Goal: Information Seeking & Learning: Compare options

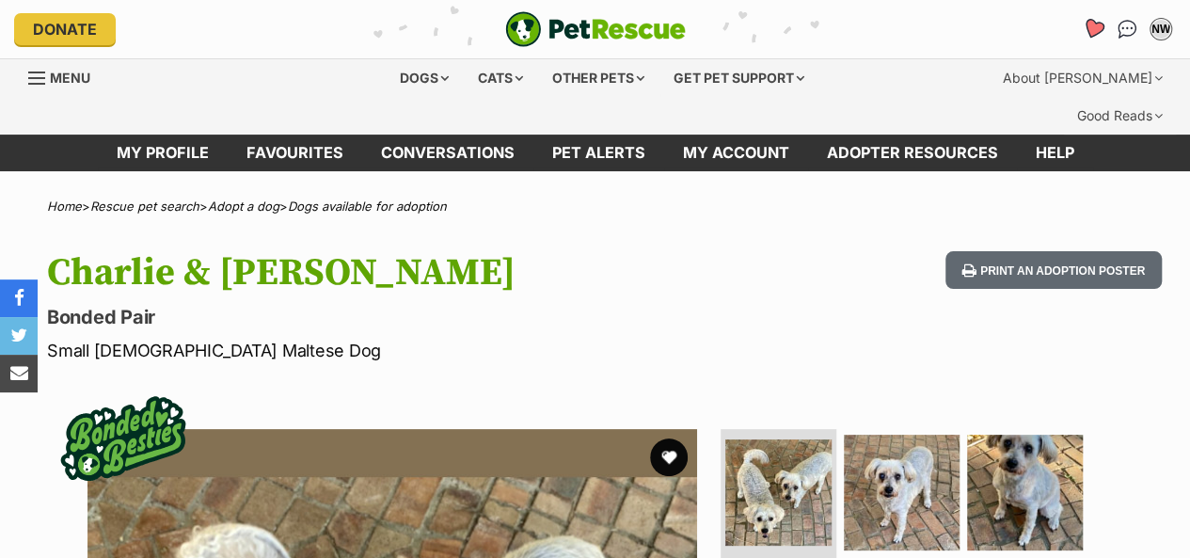
click at [1087, 25] on icon "Favourites" at bounding box center [1093, 29] width 23 height 22
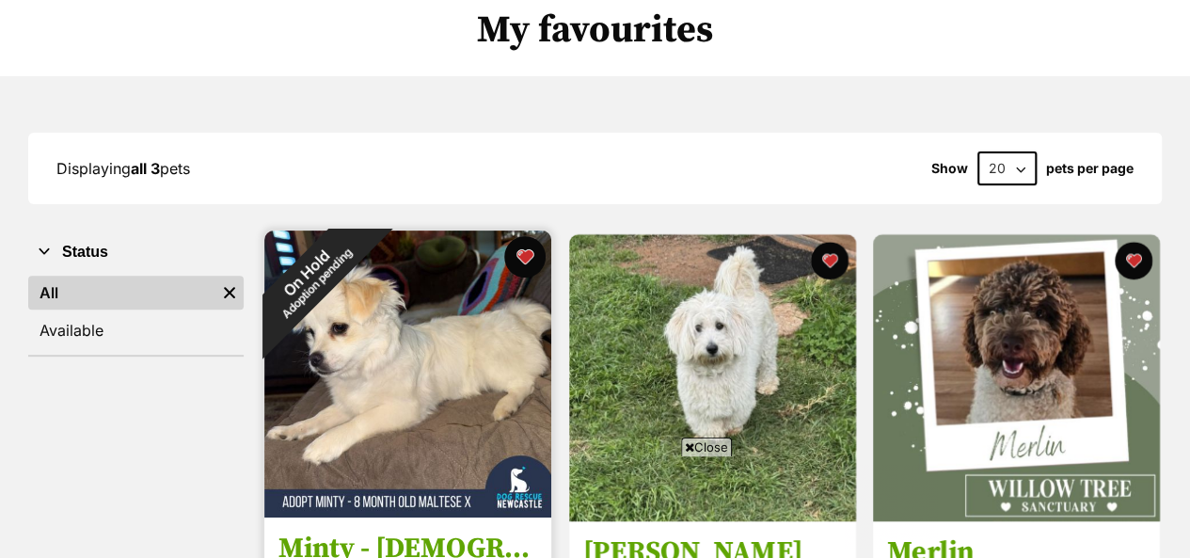
click at [512, 236] on button "favourite" at bounding box center [524, 256] width 41 height 41
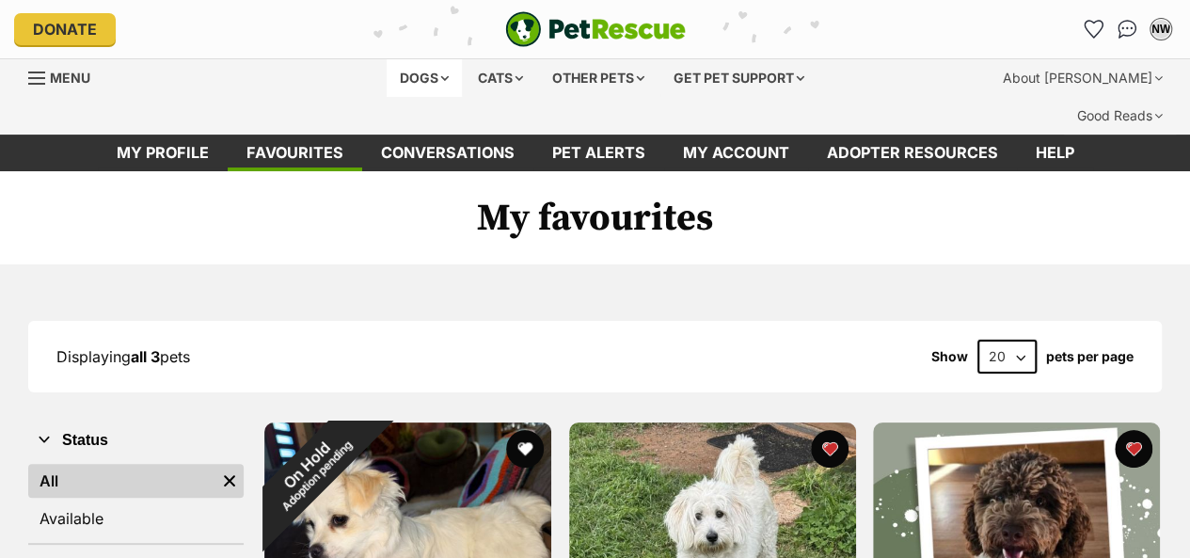
click at [413, 74] on div "Dogs" at bounding box center [424, 78] width 75 height 38
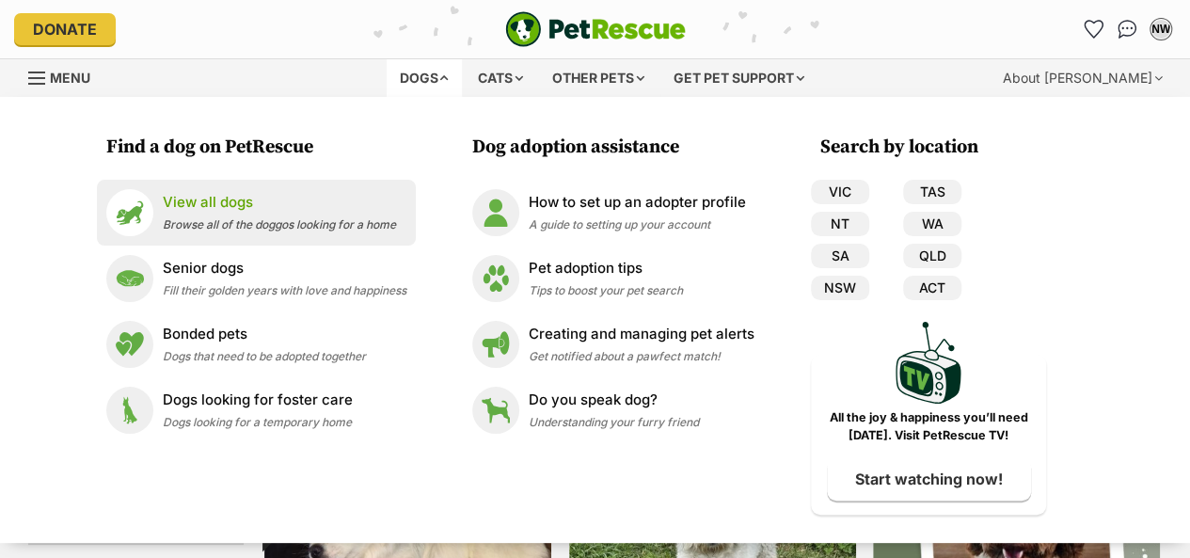
click at [261, 220] on span "Browse all of the doggos looking for a home" at bounding box center [279, 224] width 233 height 14
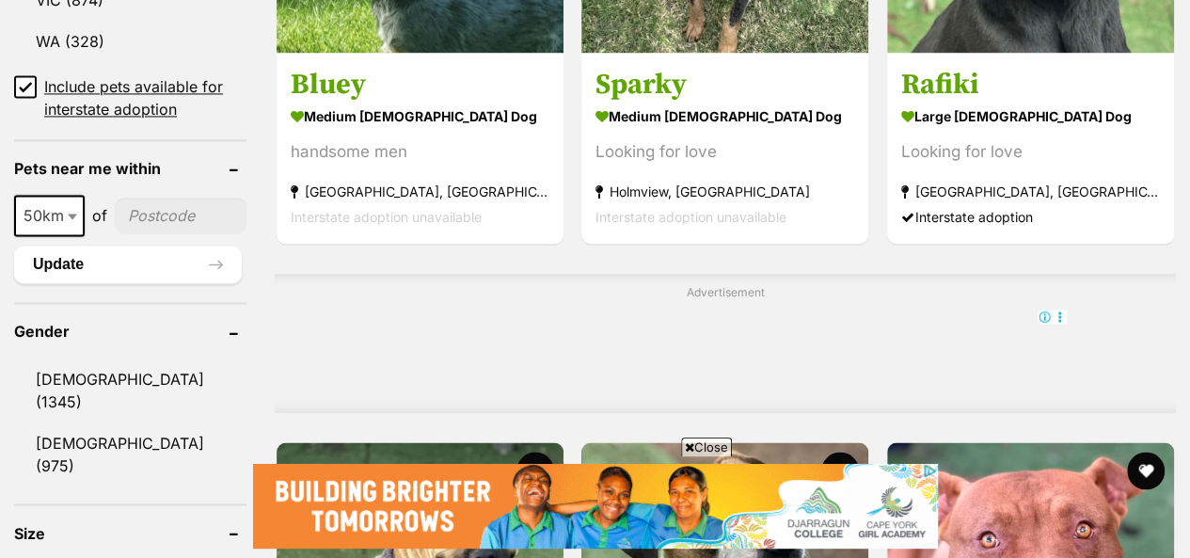
scroll to position [1615, 0]
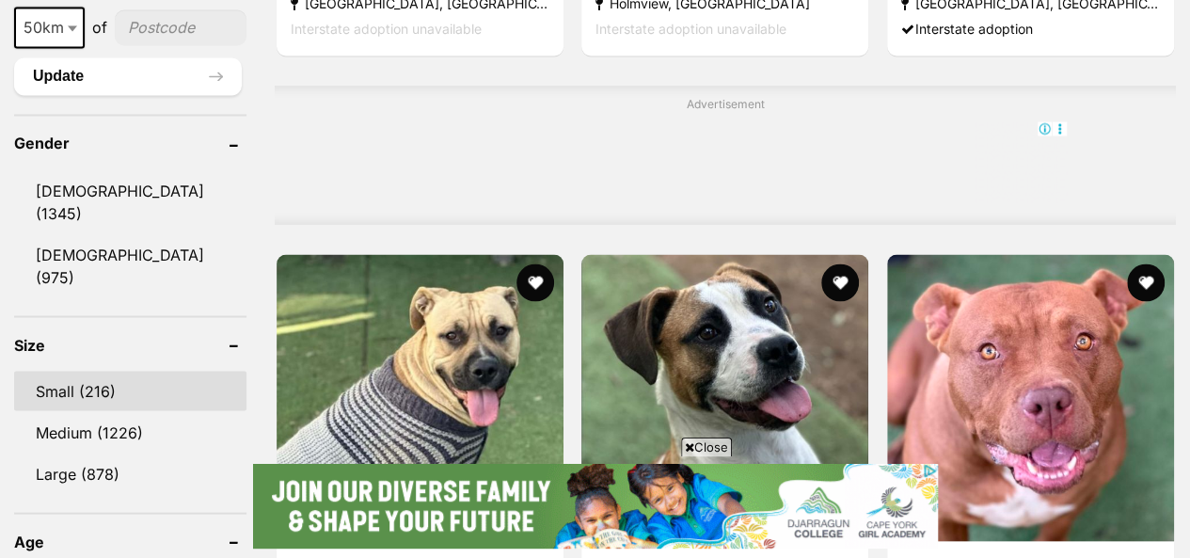
click at [92, 371] on link "Small (216)" at bounding box center [130, 391] width 232 height 40
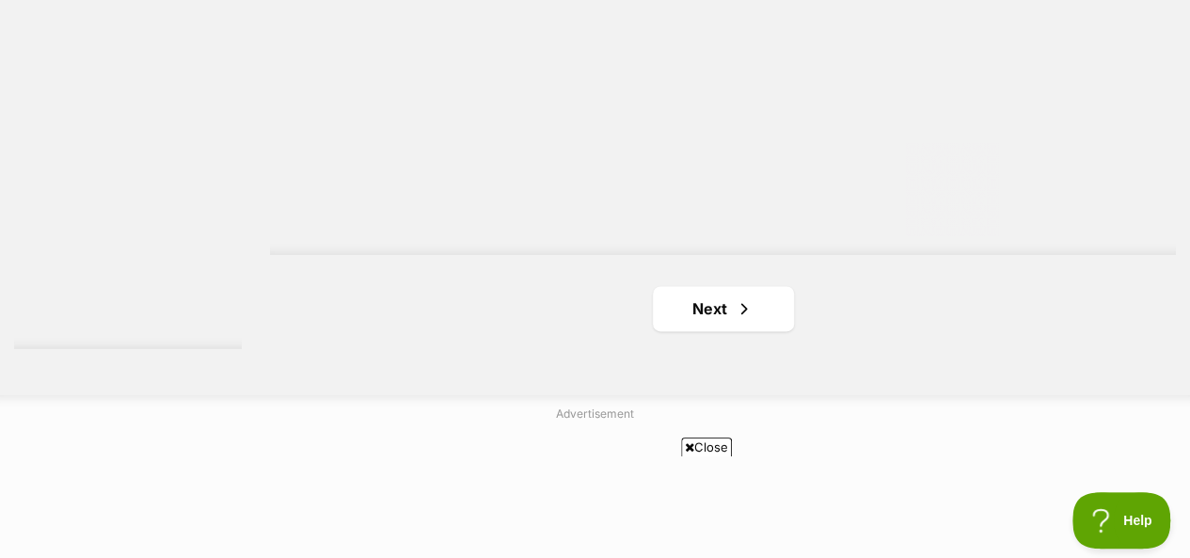
scroll to position [4703, 0]
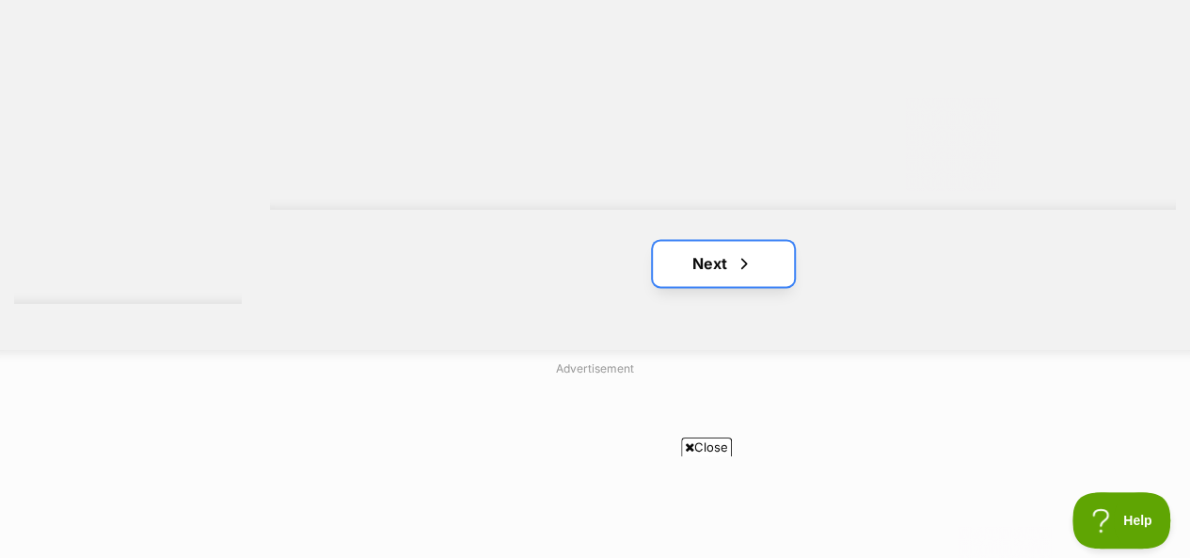
click at [713, 241] on link "Next" at bounding box center [723, 263] width 141 height 45
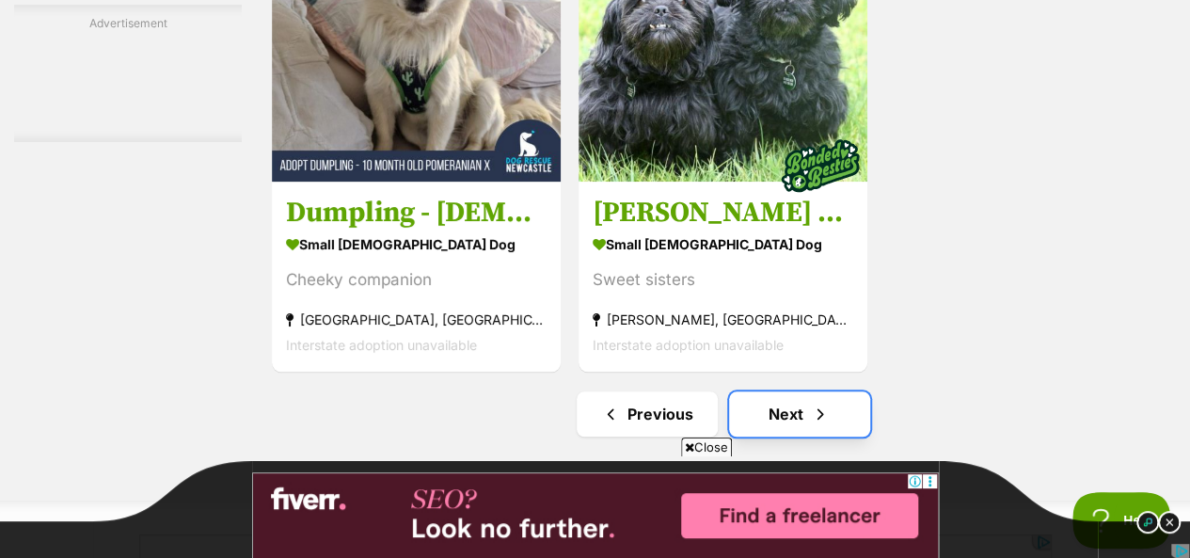
click at [781, 391] on link "Next" at bounding box center [799, 413] width 141 height 45
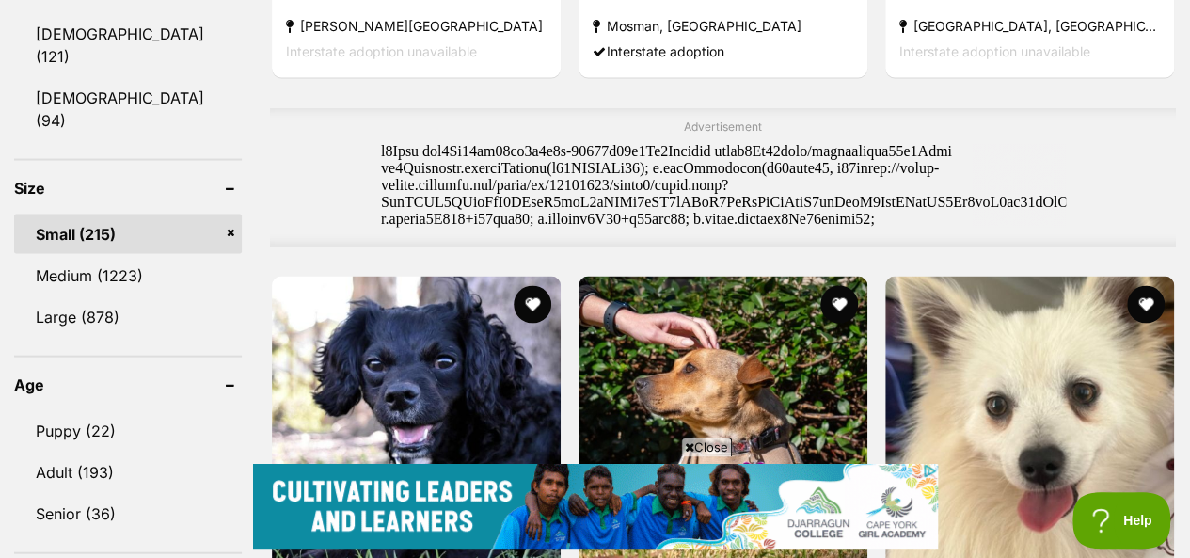
scroll to position [1599, 0]
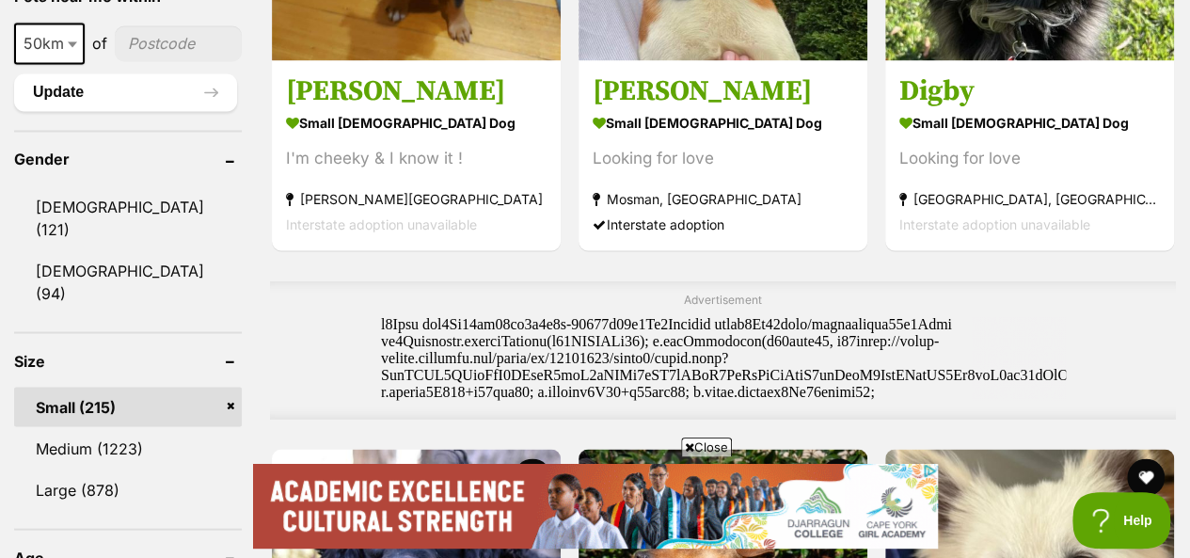
click at [231, 387] on link "Small (215)" at bounding box center [128, 407] width 228 height 40
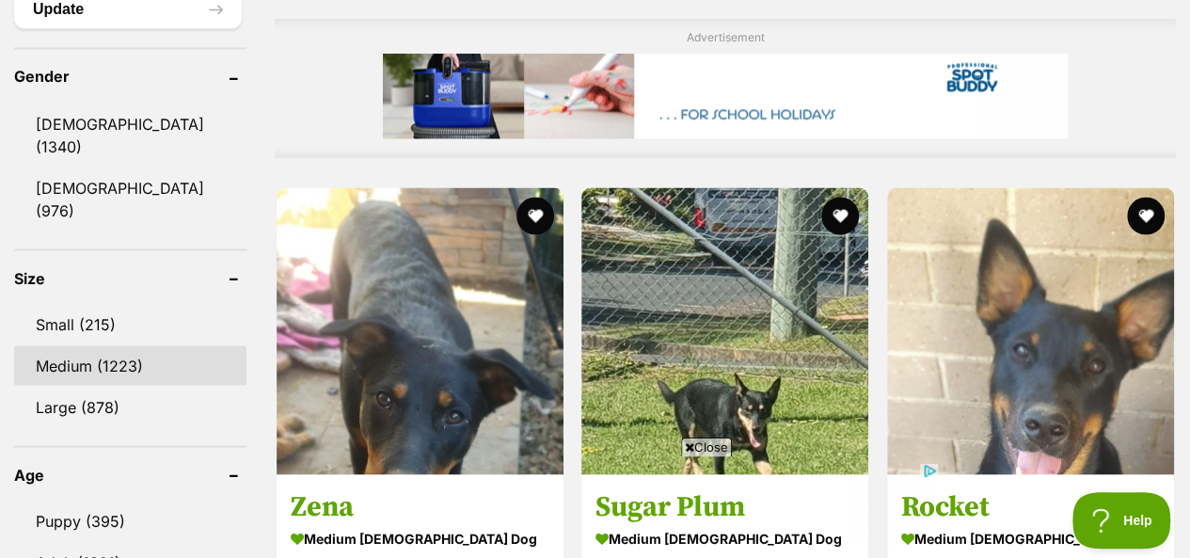
scroll to position [1599, 0]
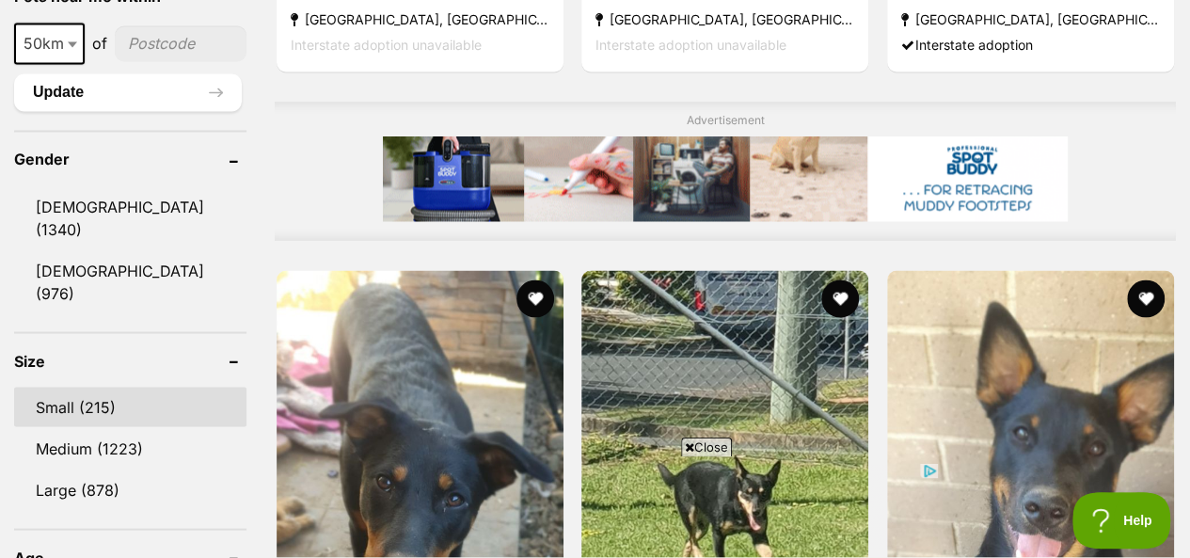
click at [88, 387] on link "Small (215)" at bounding box center [130, 407] width 232 height 40
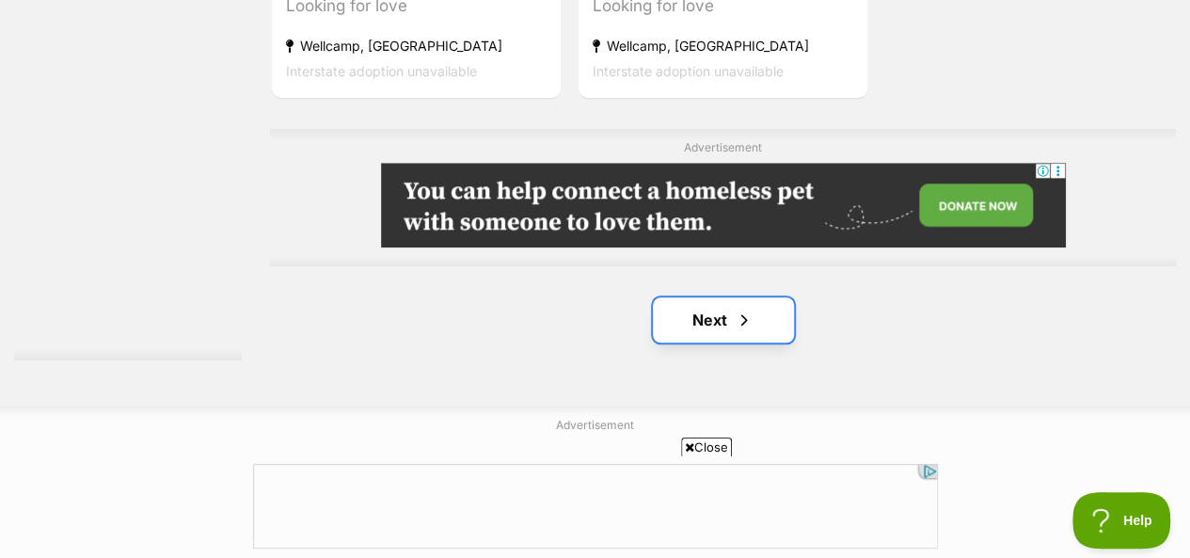
click at [754, 297] on link "Next" at bounding box center [723, 319] width 141 height 45
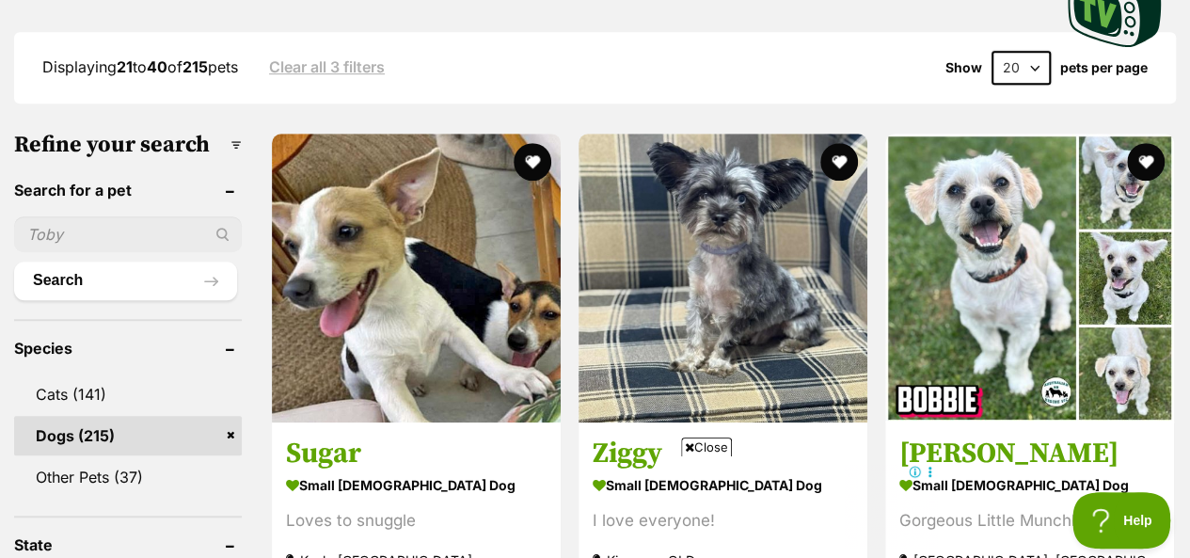
scroll to position [564, 0]
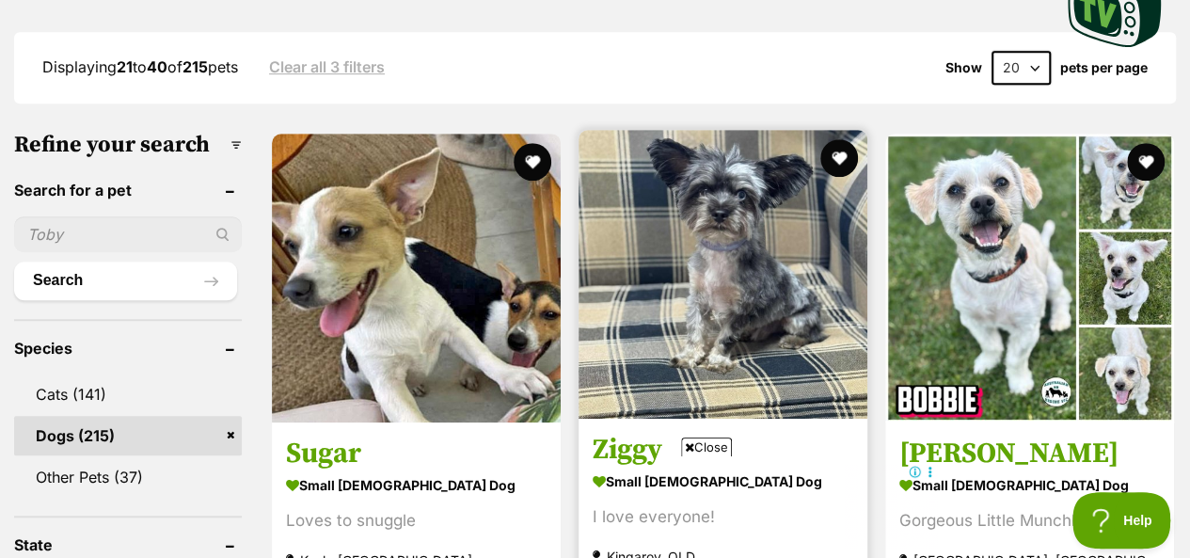
click at [796, 180] on img at bounding box center [722, 274] width 289 height 289
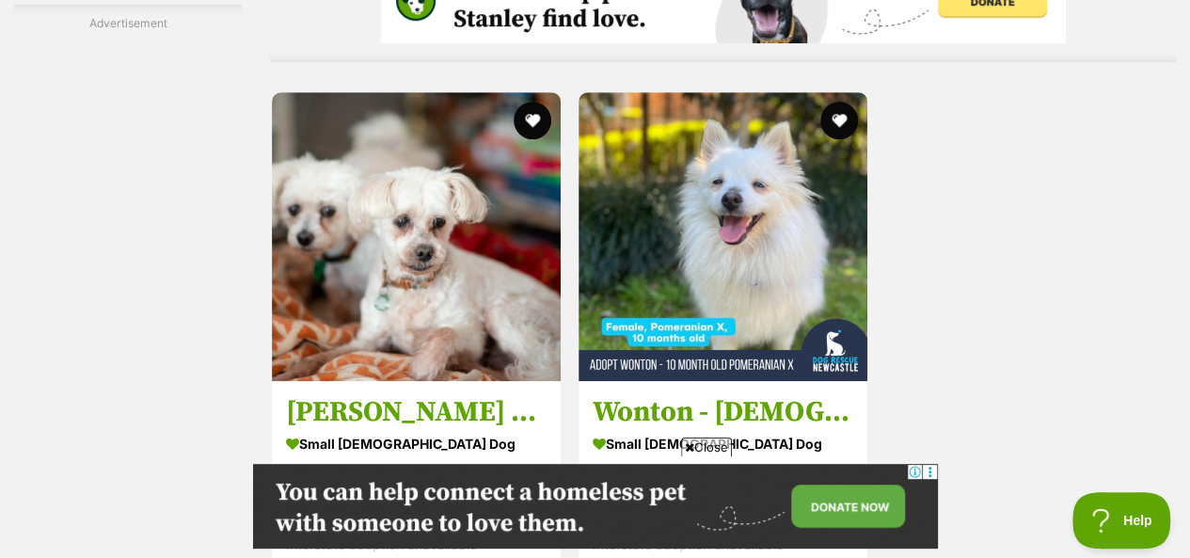
scroll to position [4421, 0]
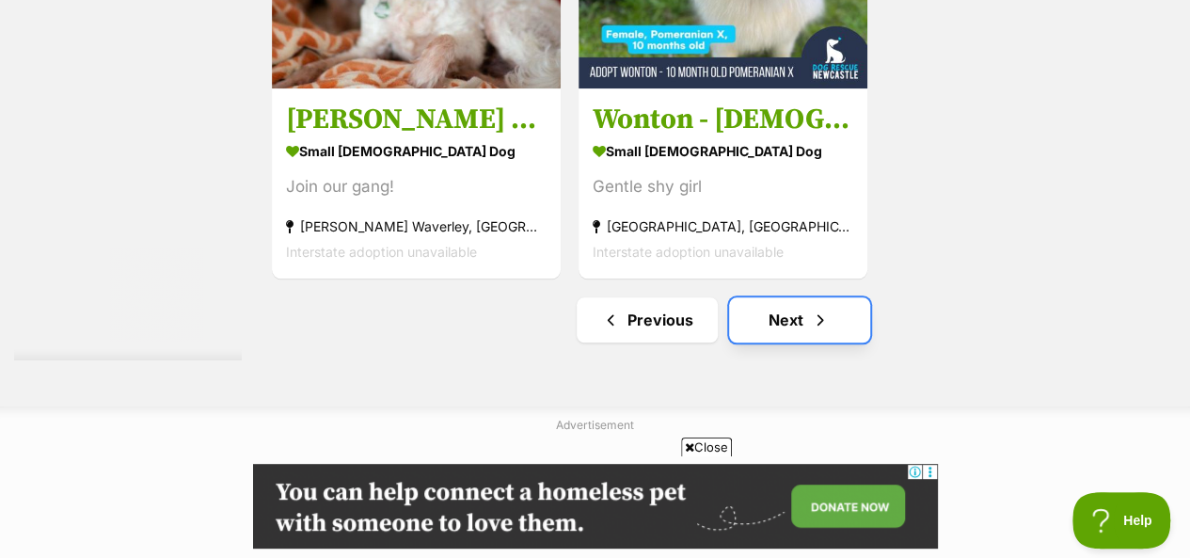
click at [751, 297] on link "Next" at bounding box center [799, 319] width 141 height 45
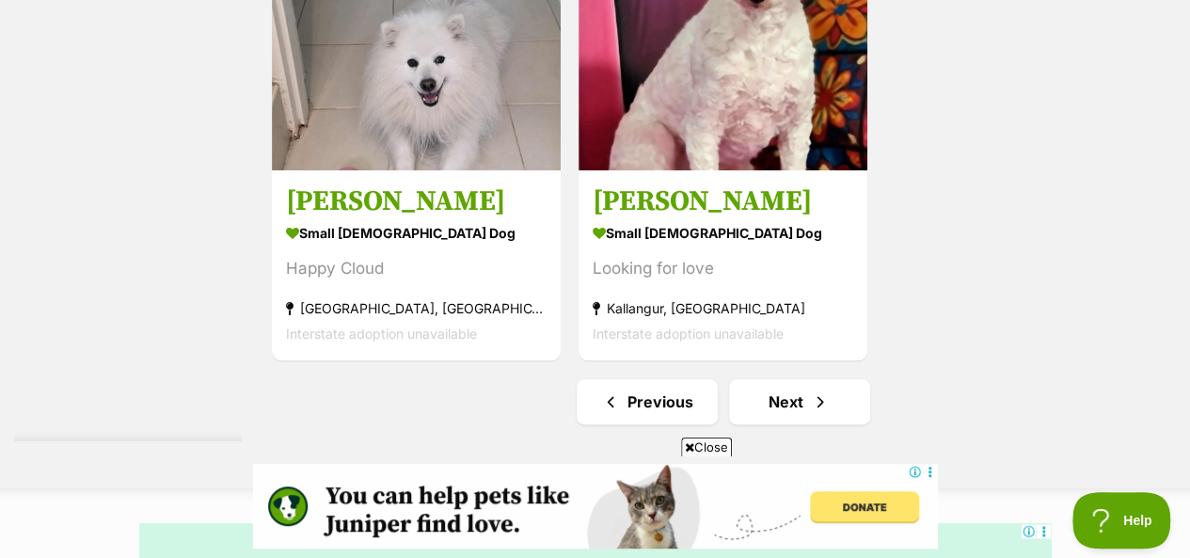
scroll to position [4609, 0]
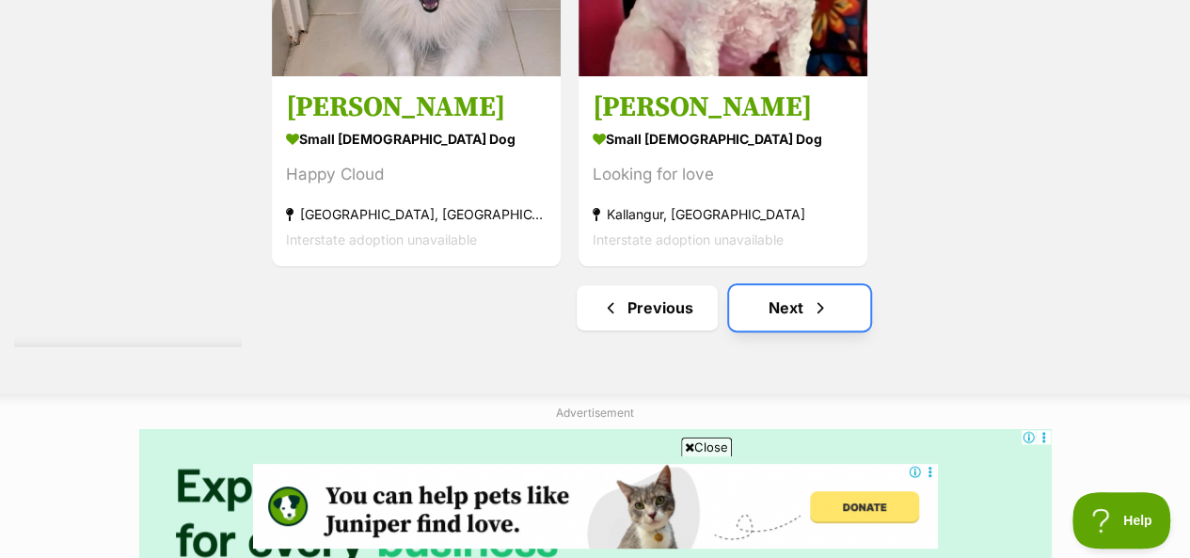
click at [777, 285] on link "Next" at bounding box center [799, 307] width 141 height 45
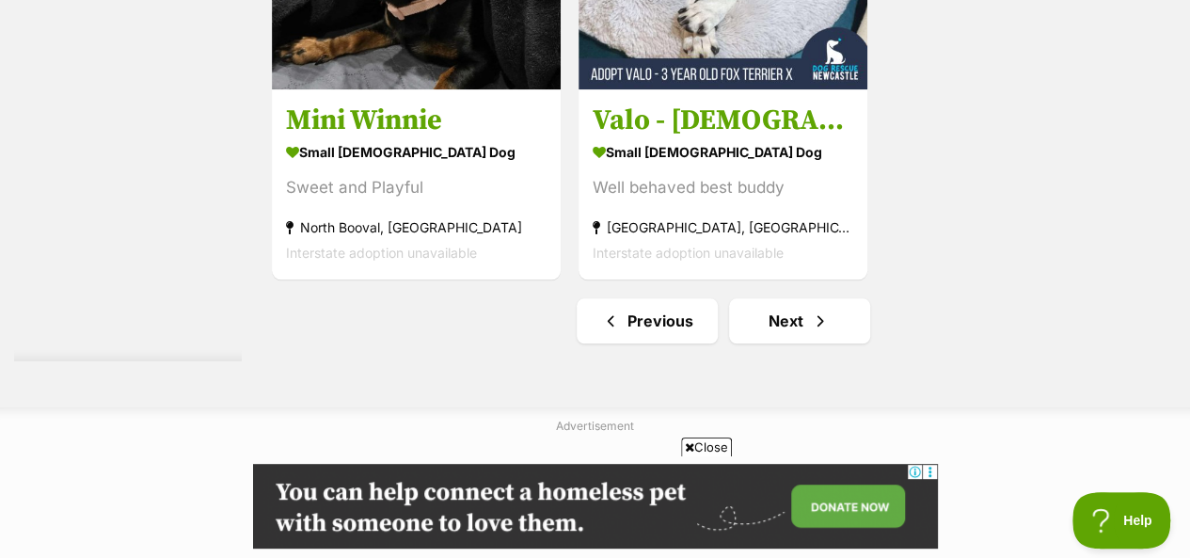
scroll to position [4421, 0]
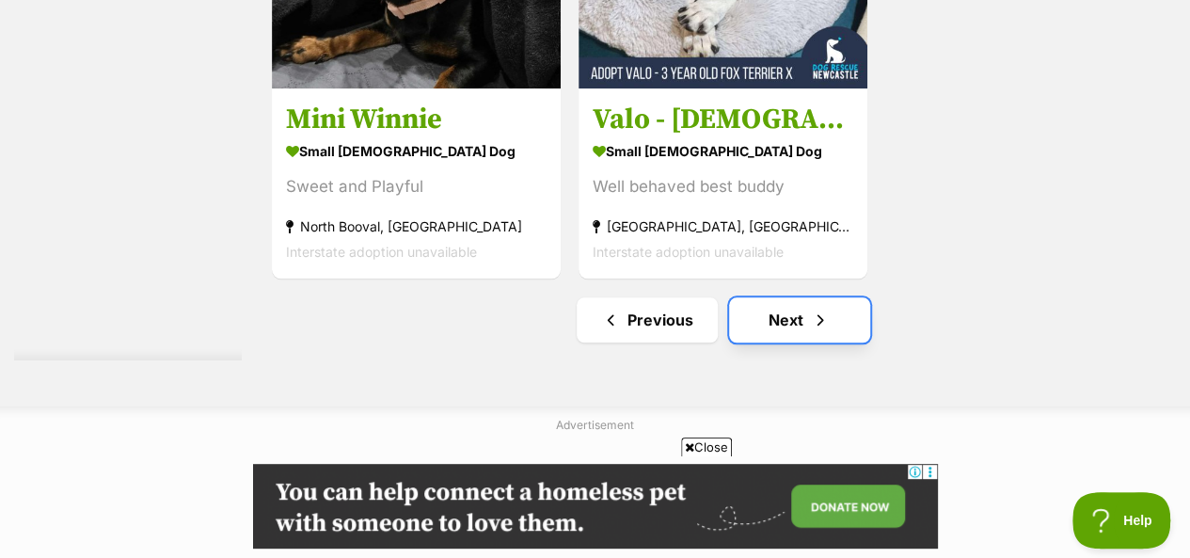
click at [770, 297] on link "Next" at bounding box center [799, 319] width 141 height 45
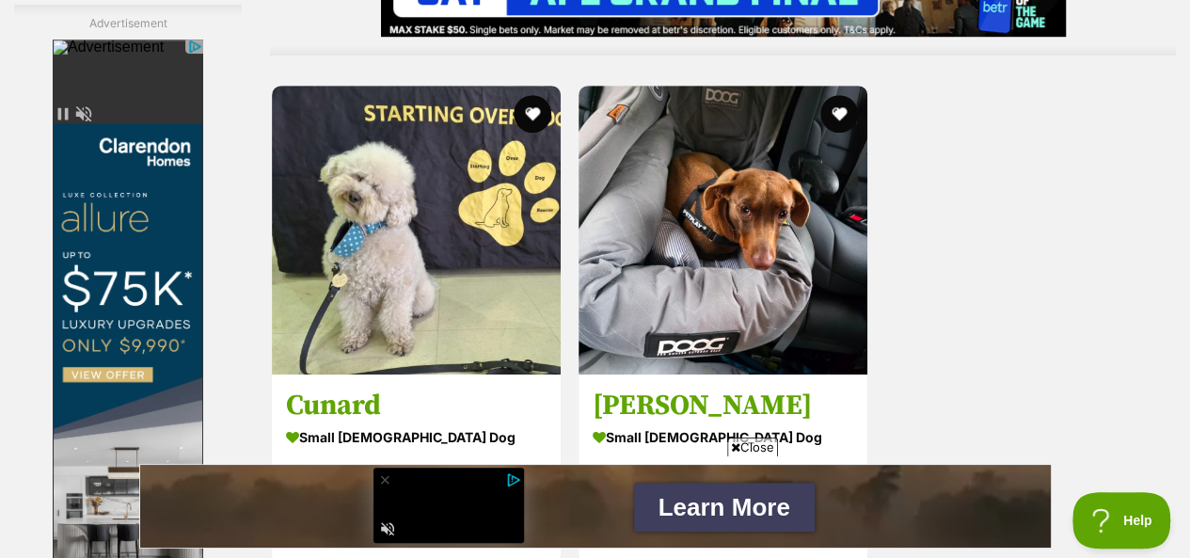
scroll to position [4233, 0]
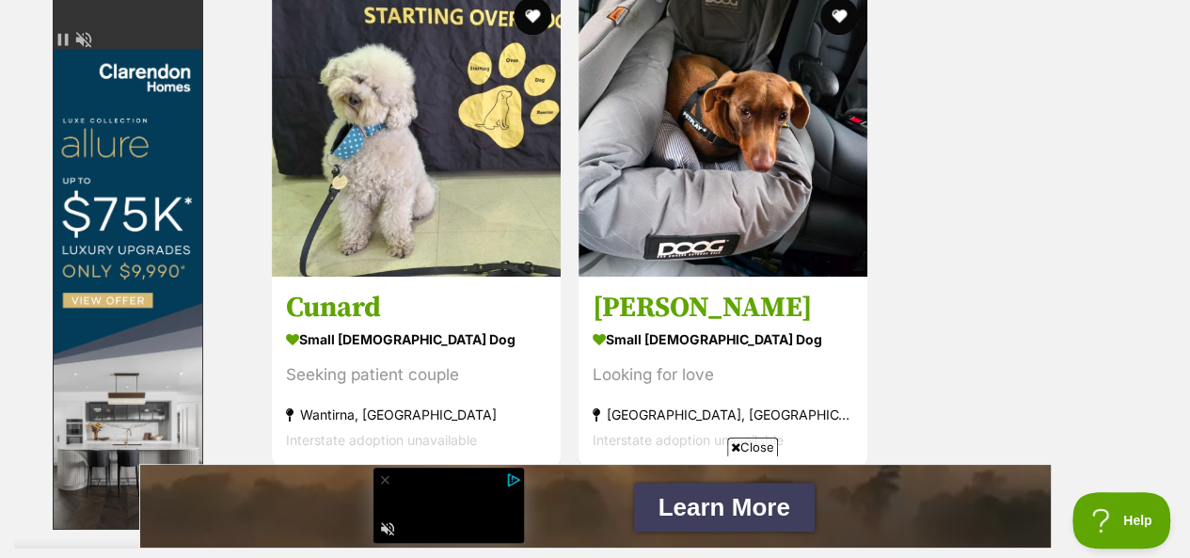
click at [818, 485] on link "Next" at bounding box center [799, 507] width 141 height 45
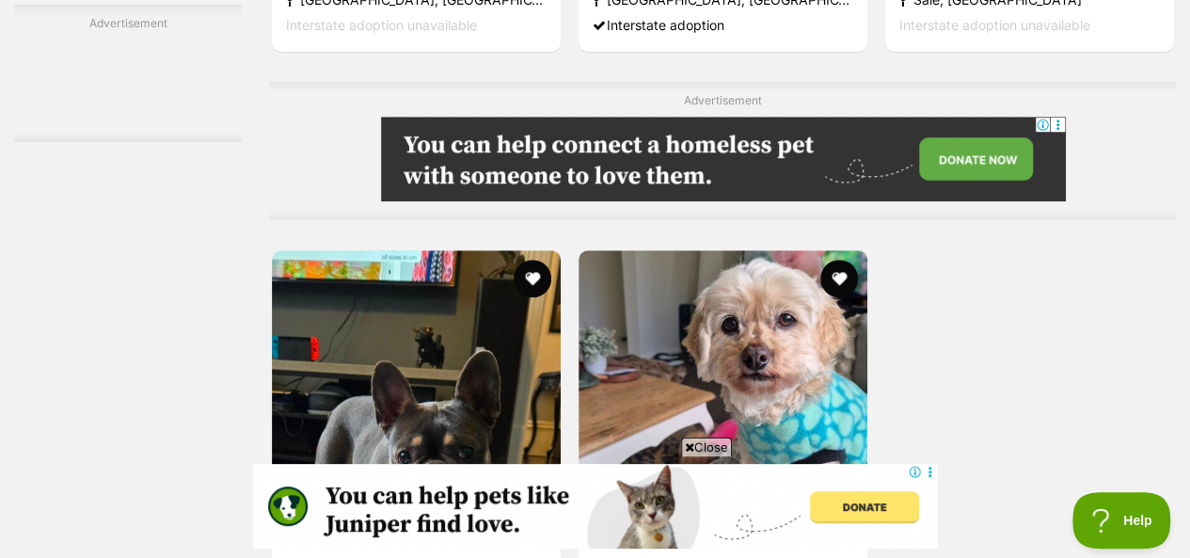
scroll to position [4327, 0]
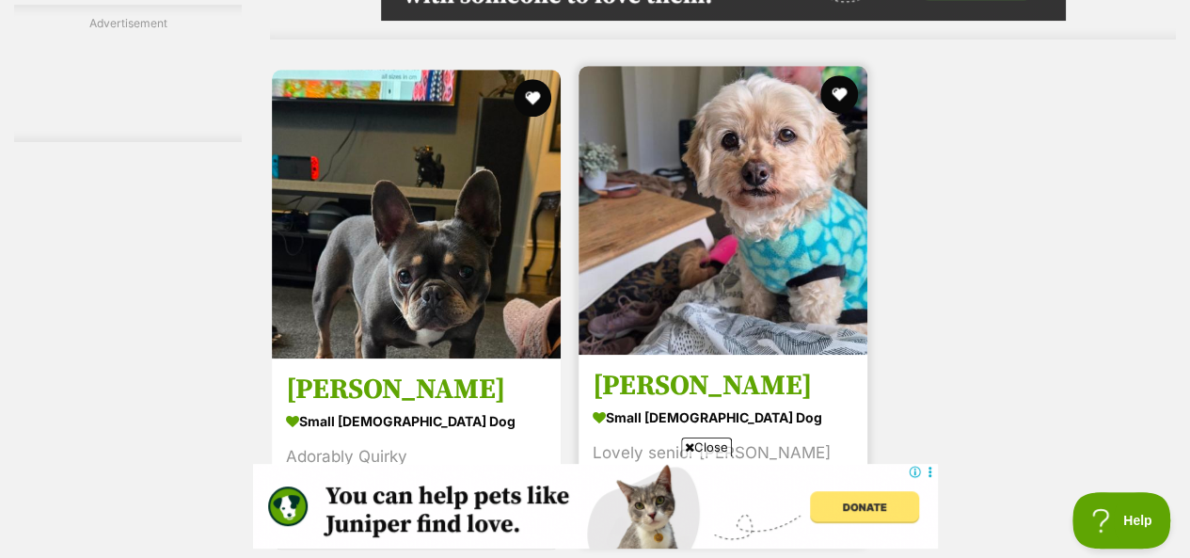
click at [704, 80] on img at bounding box center [722, 210] width 289 height 289
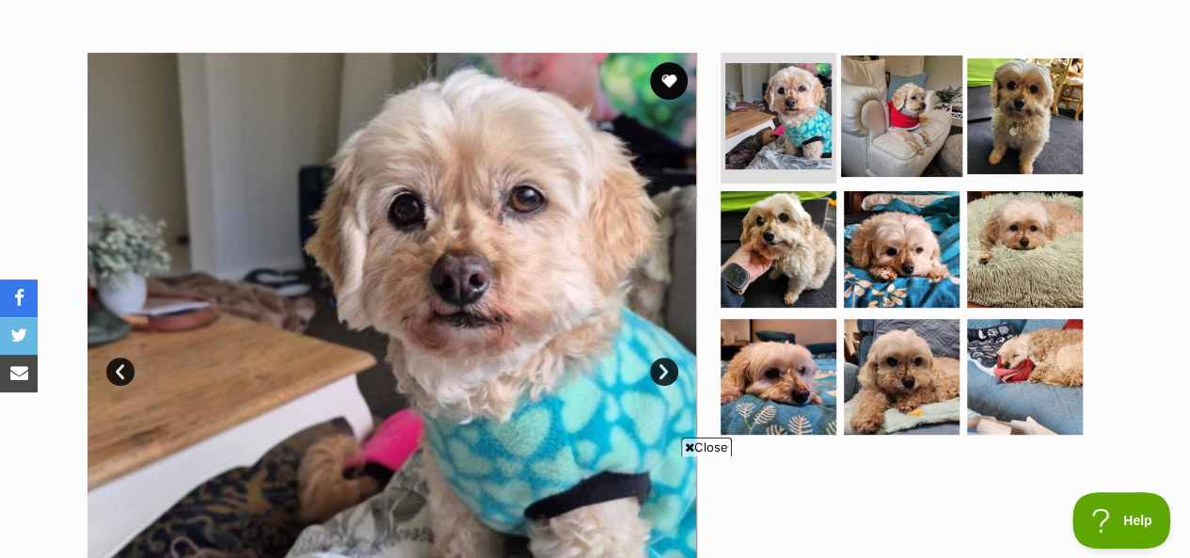
click at [876, 63] on img at bounding box center [901, 115] width 121 height 121
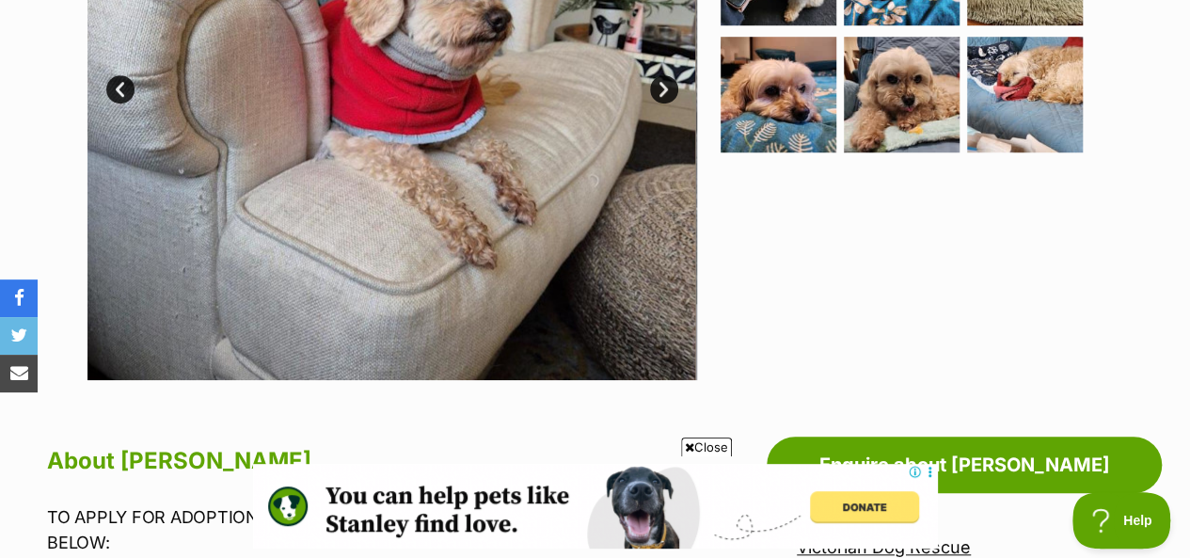
scroll to position [470, 0]
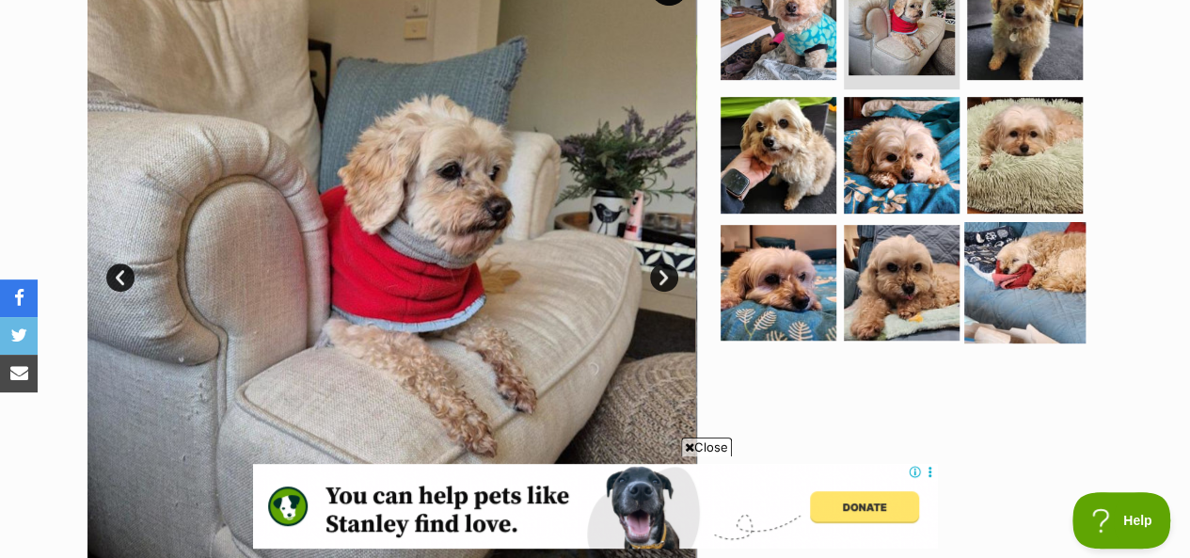
click at [1001, 233] on img at bounding box center [1024, 282] width 121 height 121
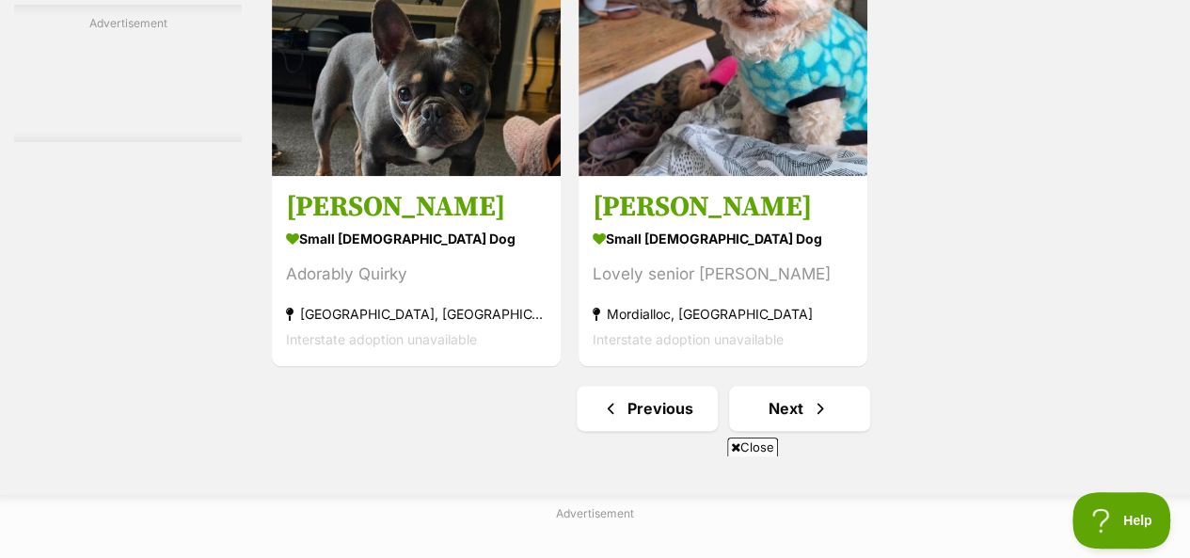
scroll to position [4776, 0]
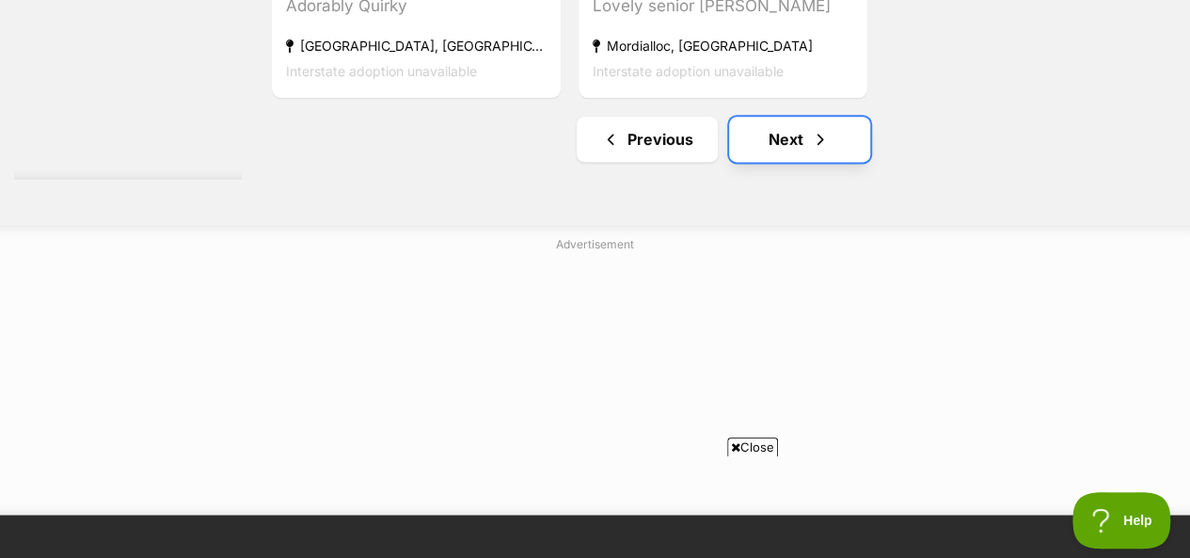
click at [783, 117] on link "Next" at bounding box center [799, 139] width 141 height 45
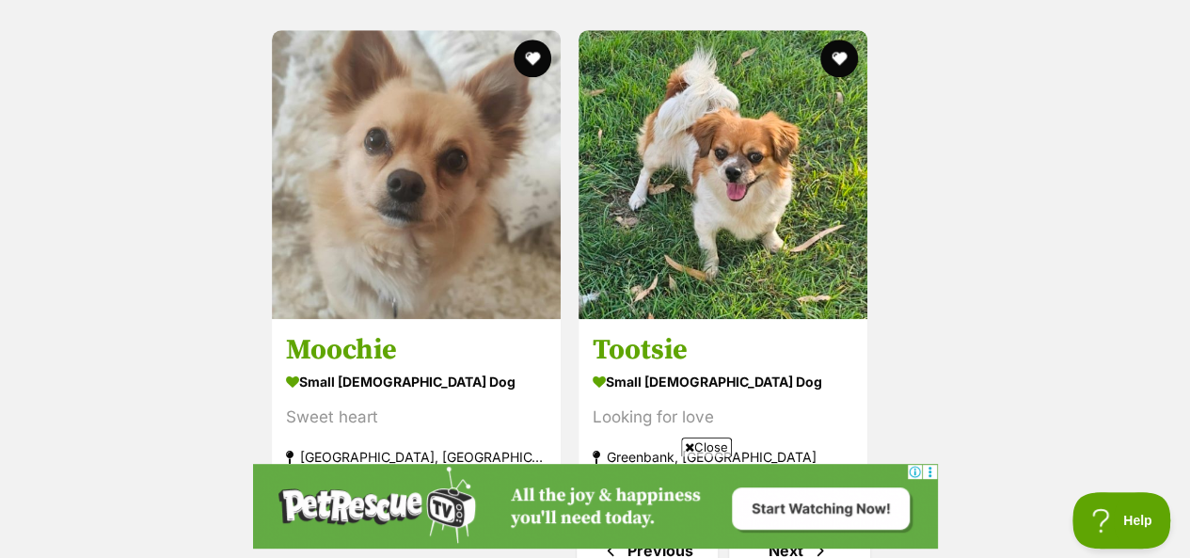
scroll to position [4327, 0]
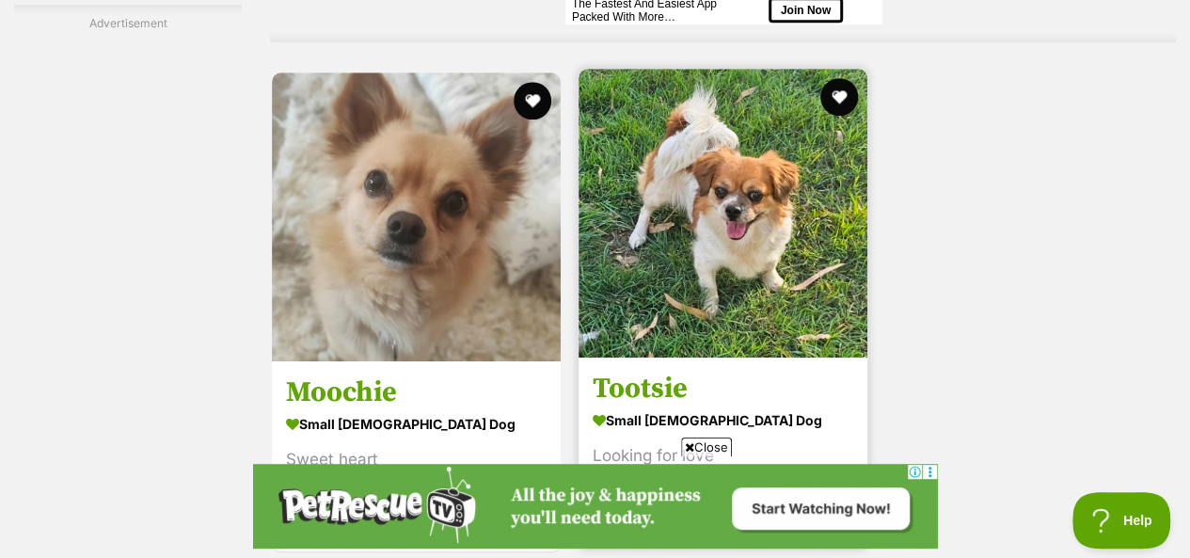
click at [690, 108] on img at bounding box center [722, 213] width 289 height 289
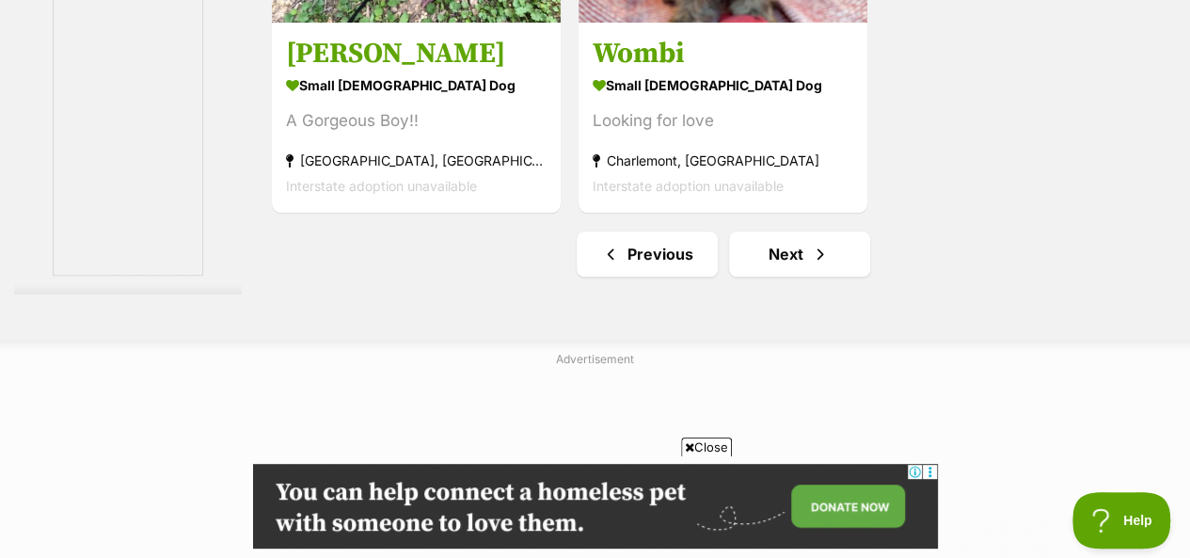
scroll to position [4515, 0]
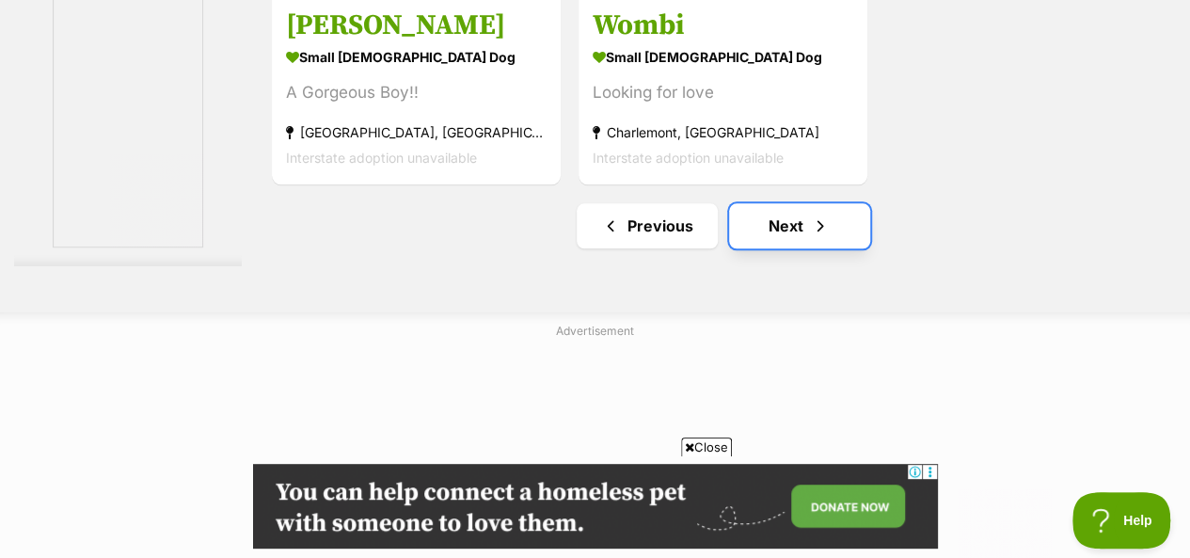
click at [803, 203] on link "Next" at bounding box center [799, 225] width 141 height 45
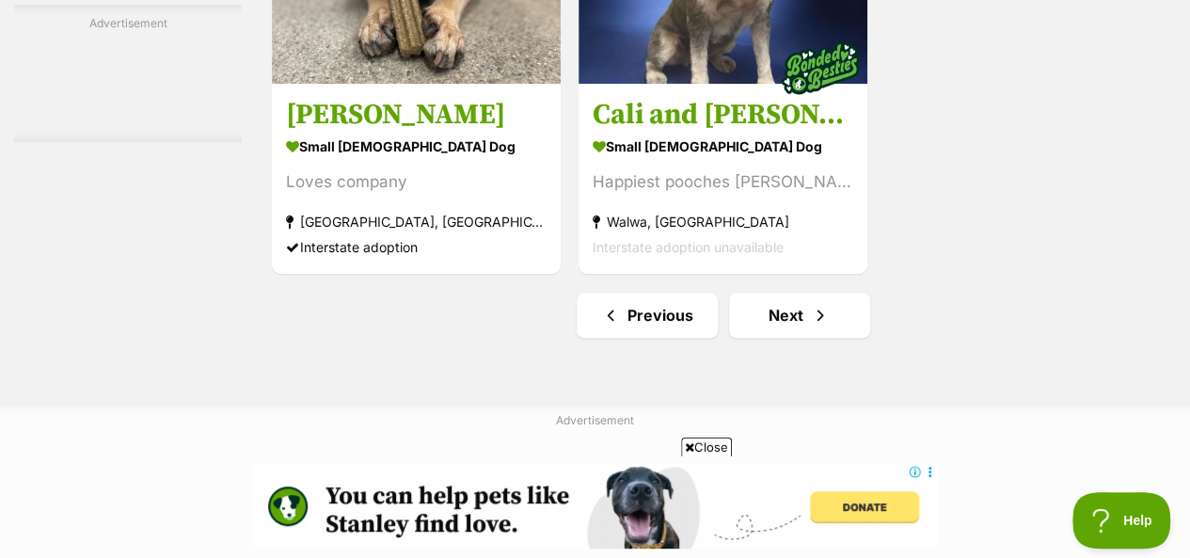
scroll to position [4609, 0]
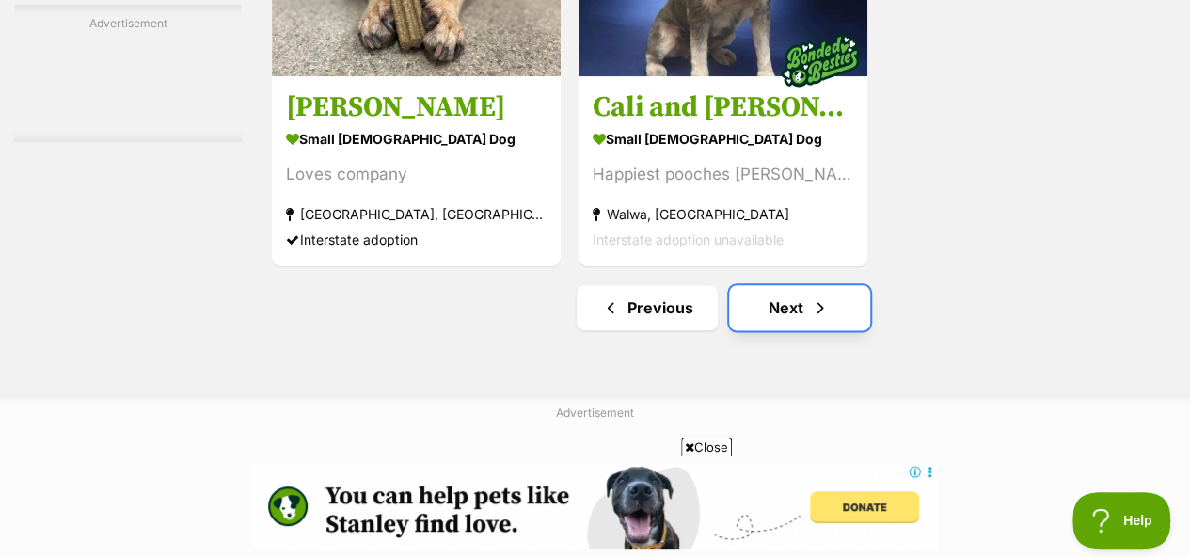
click at [824, 296] on span "Next page" at bounding box center [820, 307] width 19 height 23
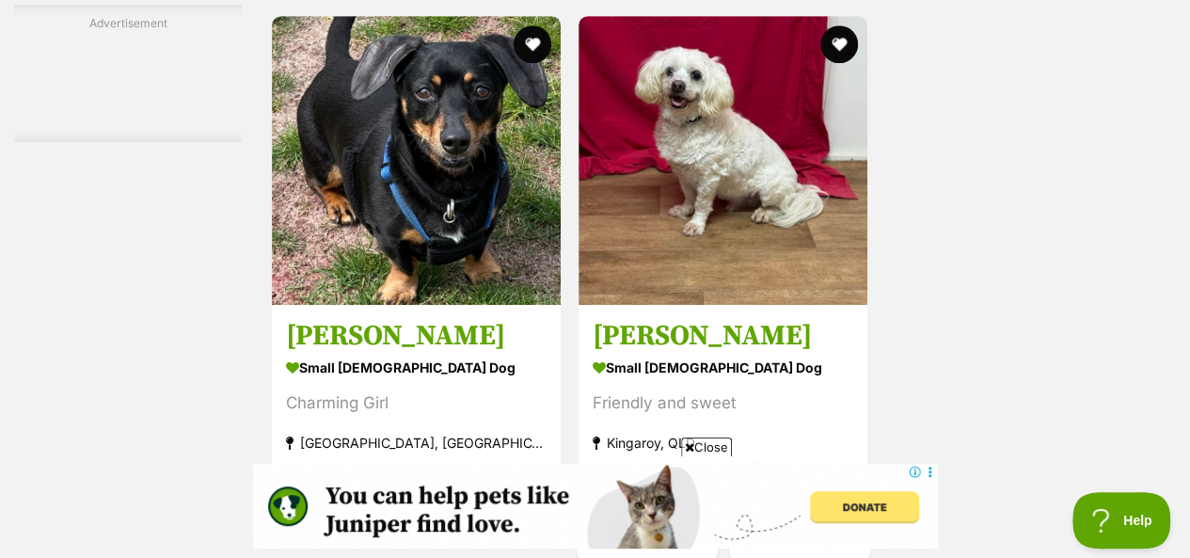
scroll to position [4233, 0]
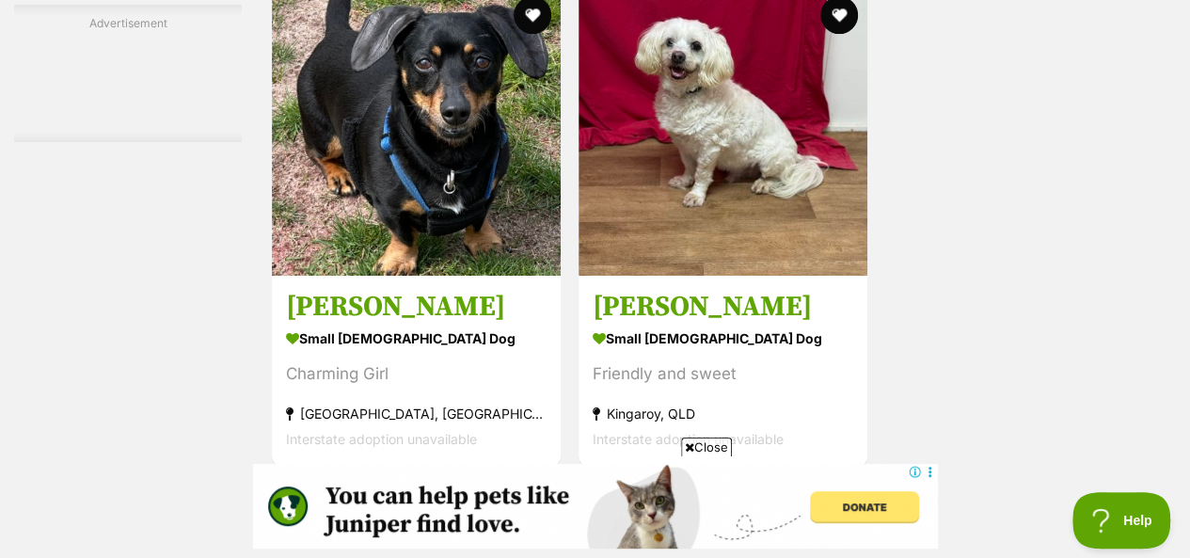
click at [828, 497] on span "Next page" at bounding box center [820, 508] width 19 height 23
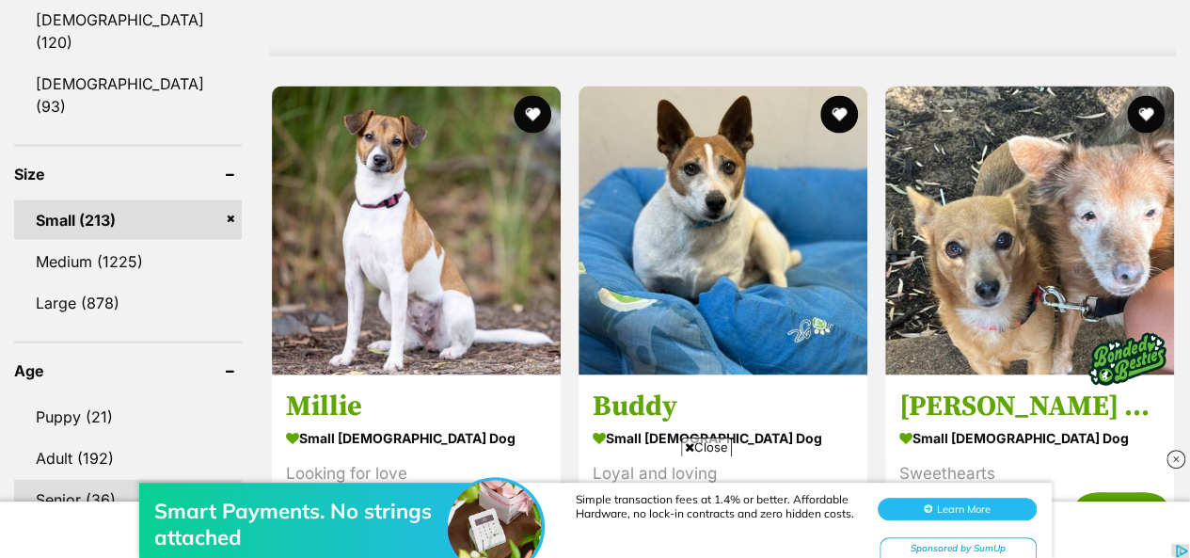
scroll to position [1599, 0]
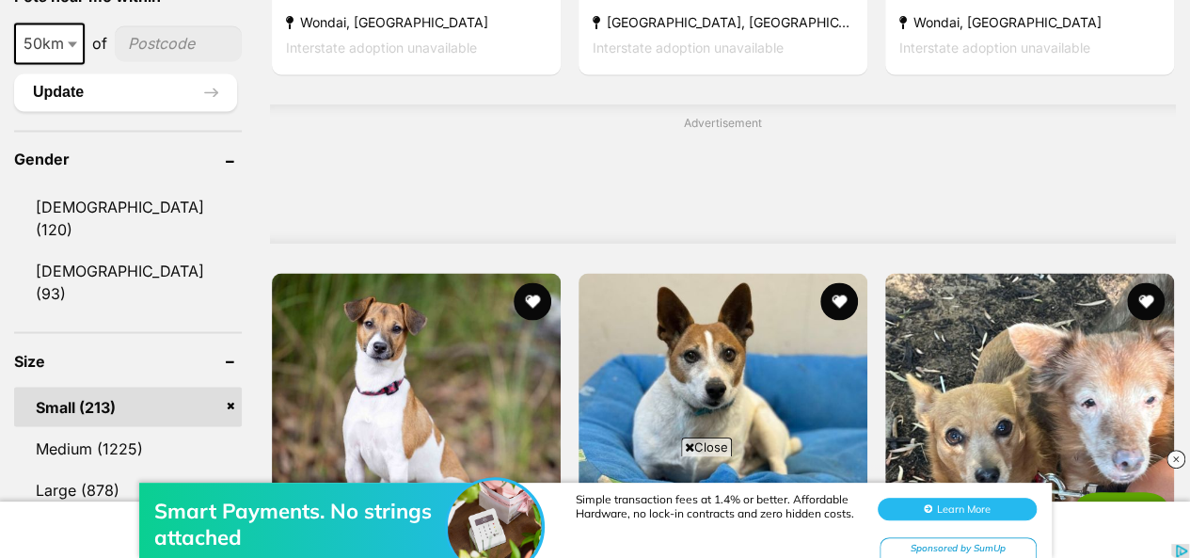
click at [235, 387] on link "Small (213)" at bounding box center [128, 407] width 228 height 40
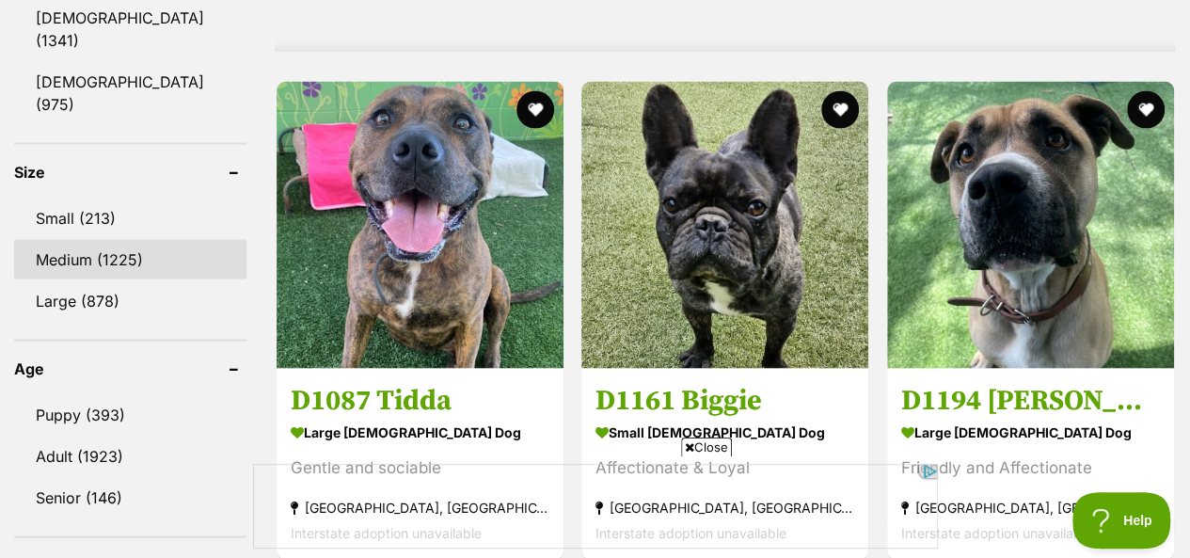
click at [103, 240] on link "Medium (1225)" at bounding box center [130, 260] width 232 height 40
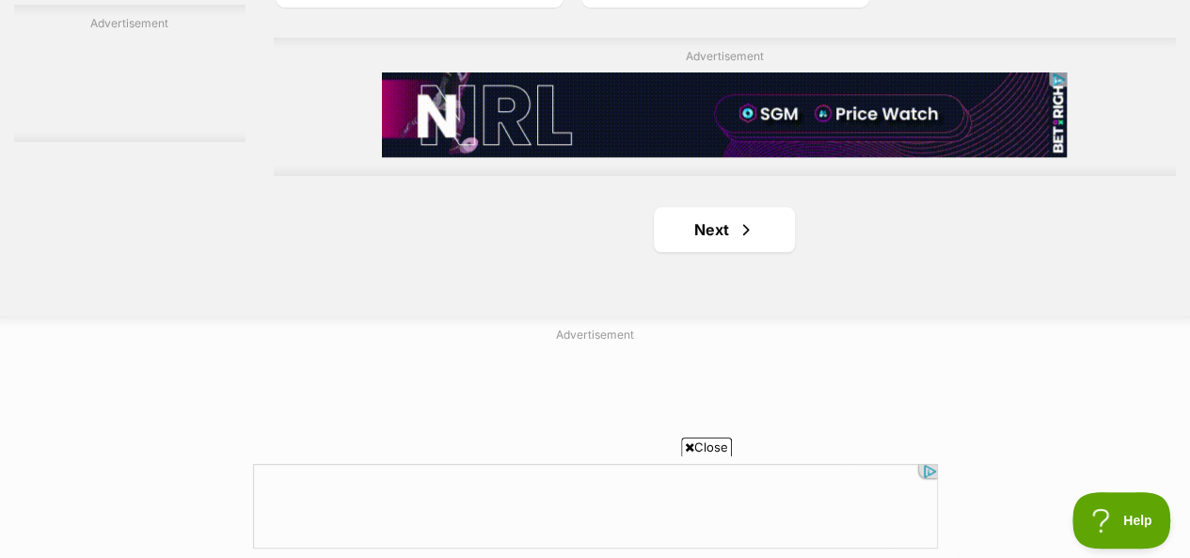
scroll to position [4609, 0]
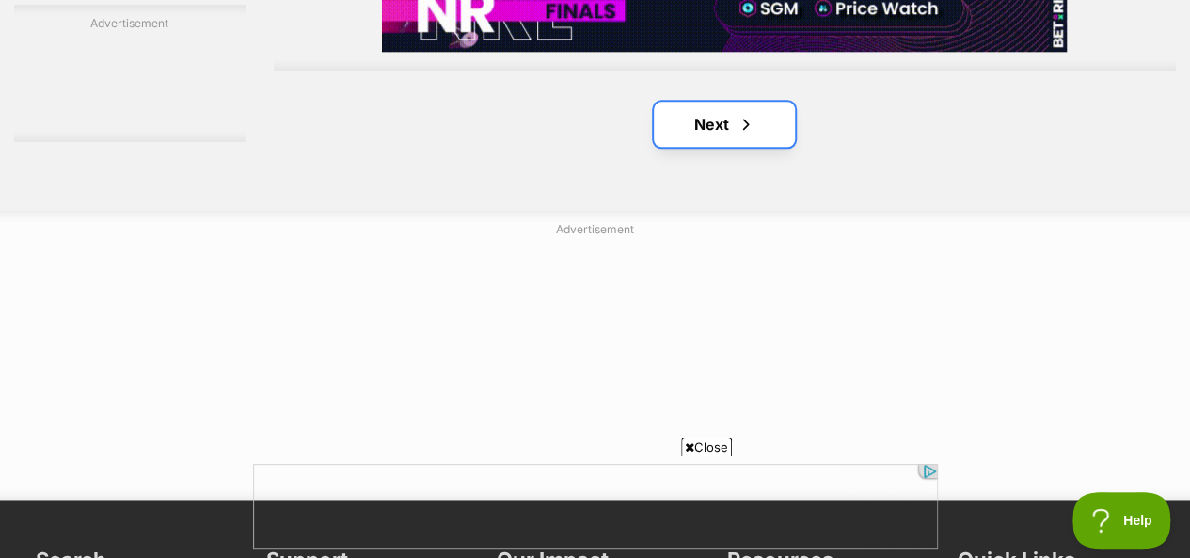
click at [691, 102] on link "Next" at bounding box center [724, 124] width 141 height 45
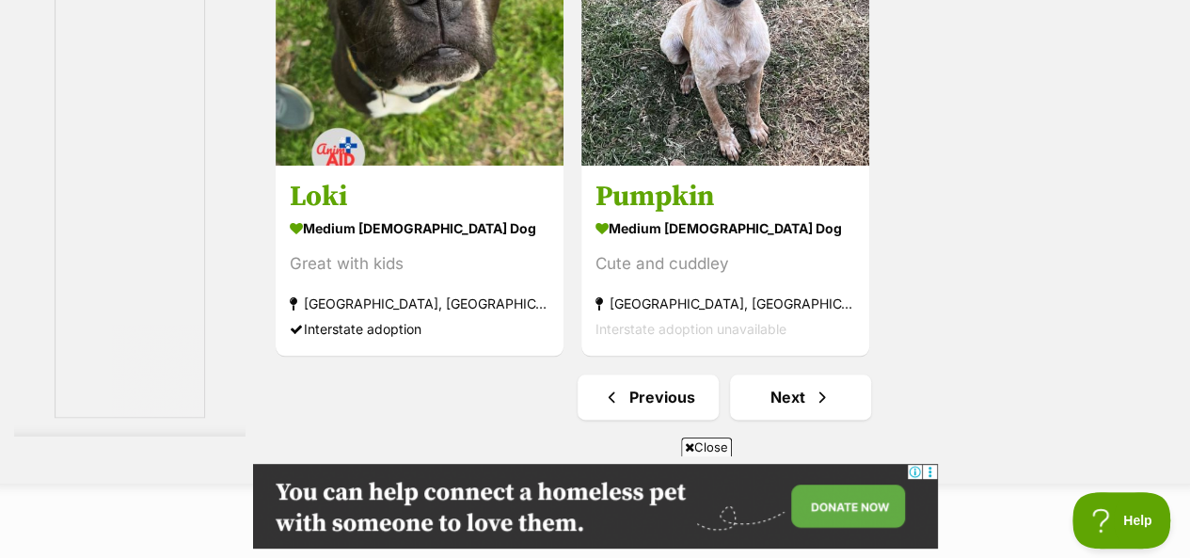
scroll to position [4703, 0]
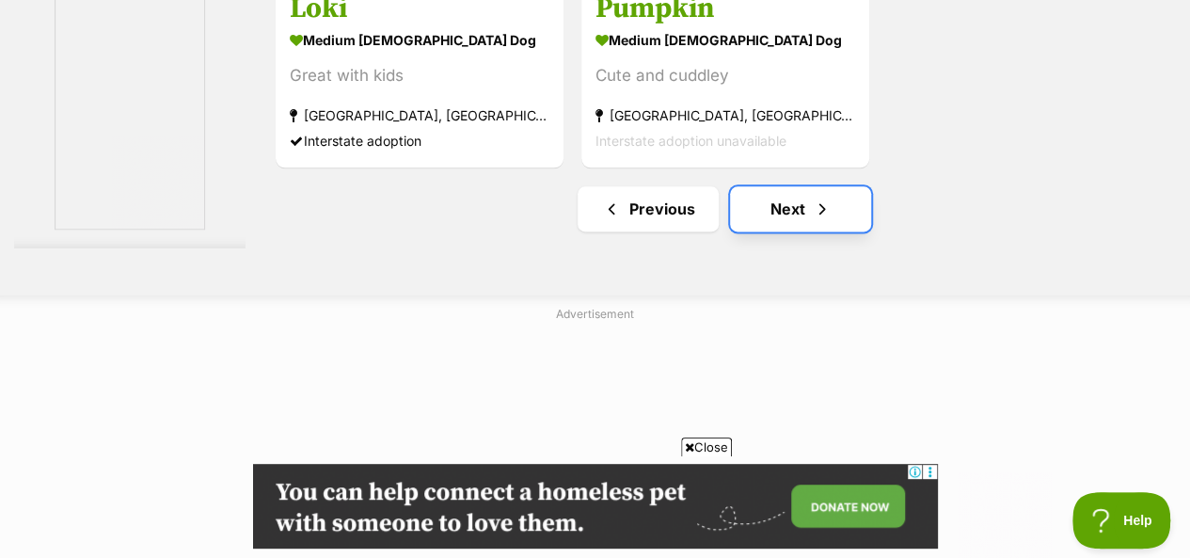
click at [783, 186] on link "Next" at bounding box center [800, 208] width 141 height 45
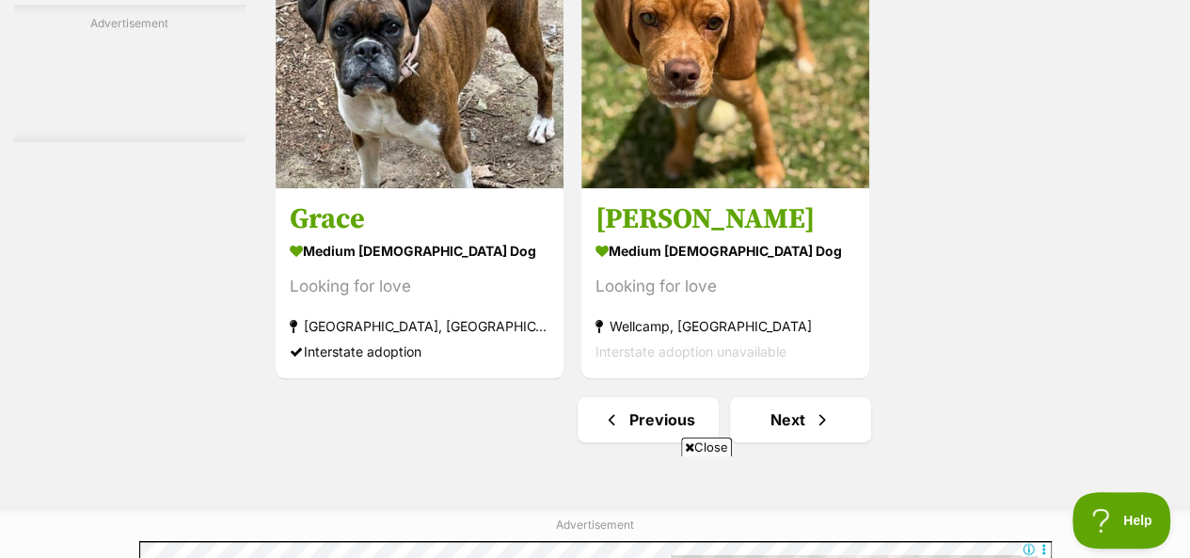
scroll to position [4515, 0]
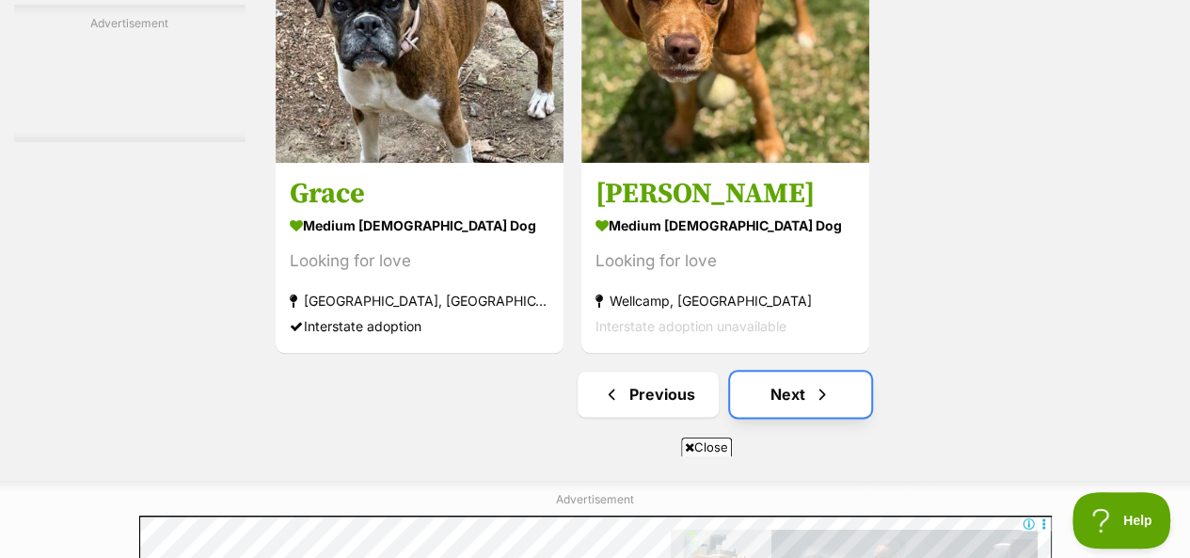
click at [826, 372] on link "Next" at bounding box center [800, 394] width 141 height 45
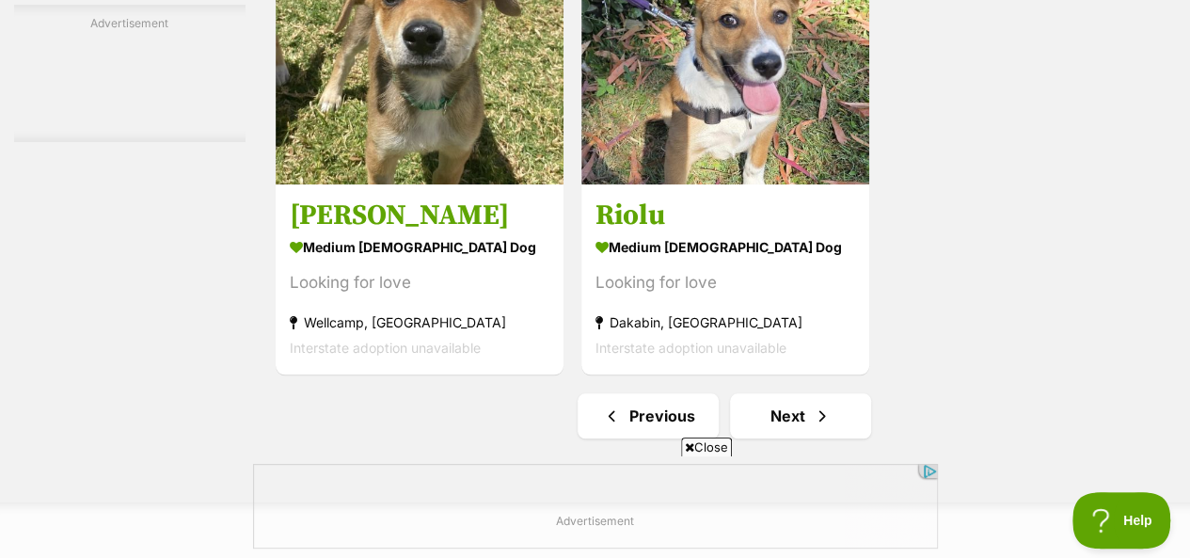
scroll to position [4327, 0]
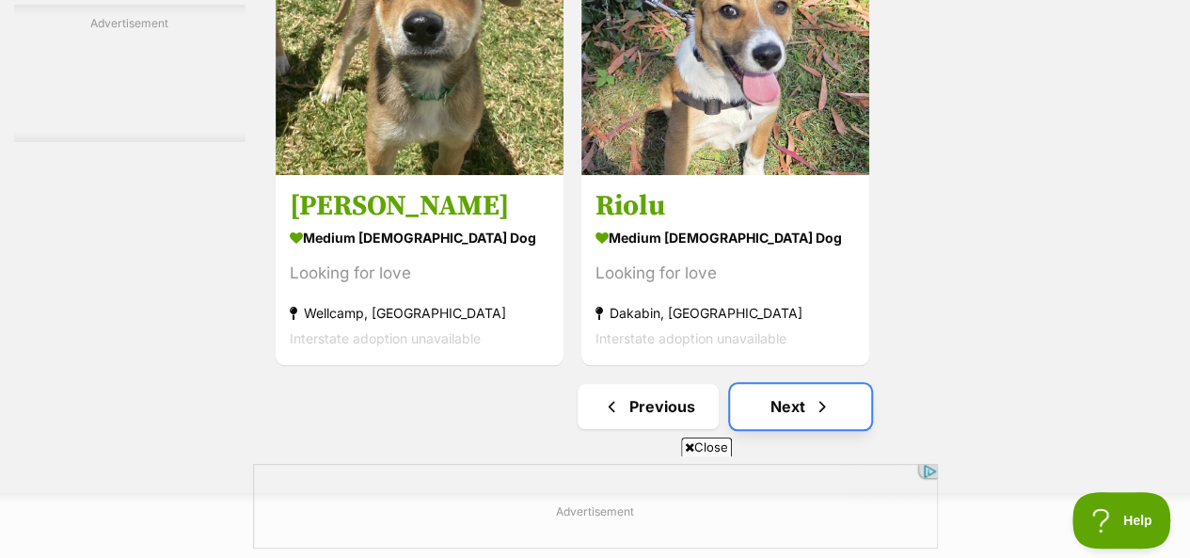
click at [768, 384] on link "Next" at bounding box center [800, 406] width 141 height 45
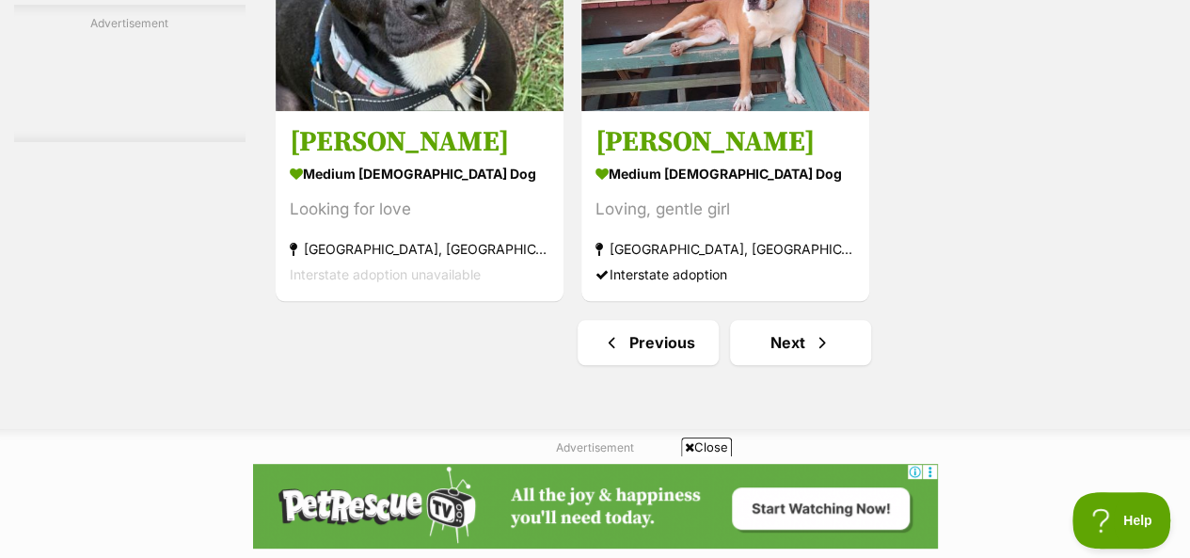
scroll to position [4421, 0]
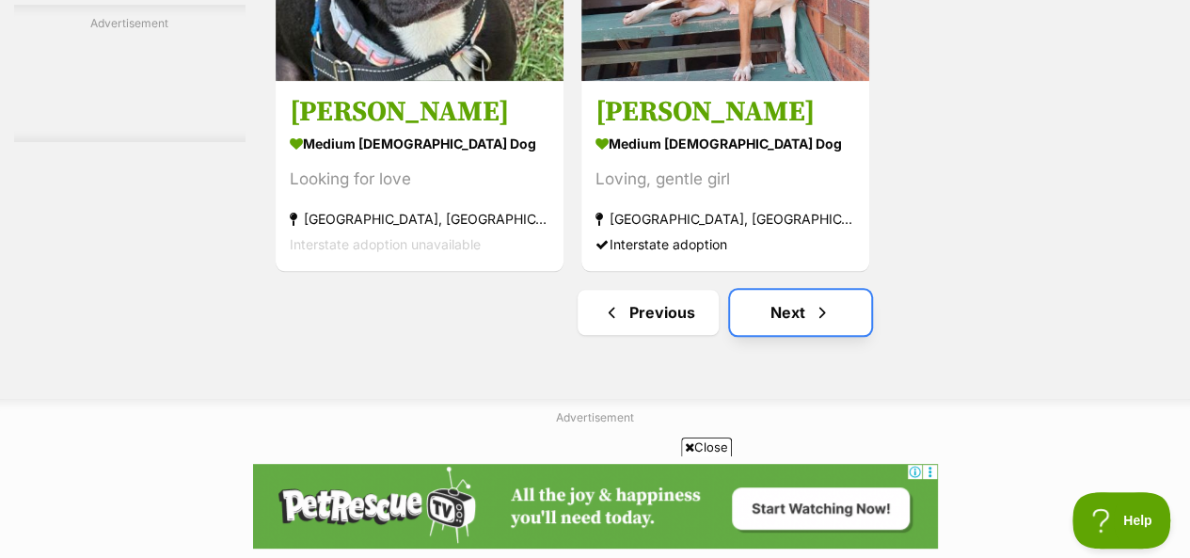
click at [800, 290] on link "Next" at bounding box center [800, 312] width 141 height 45
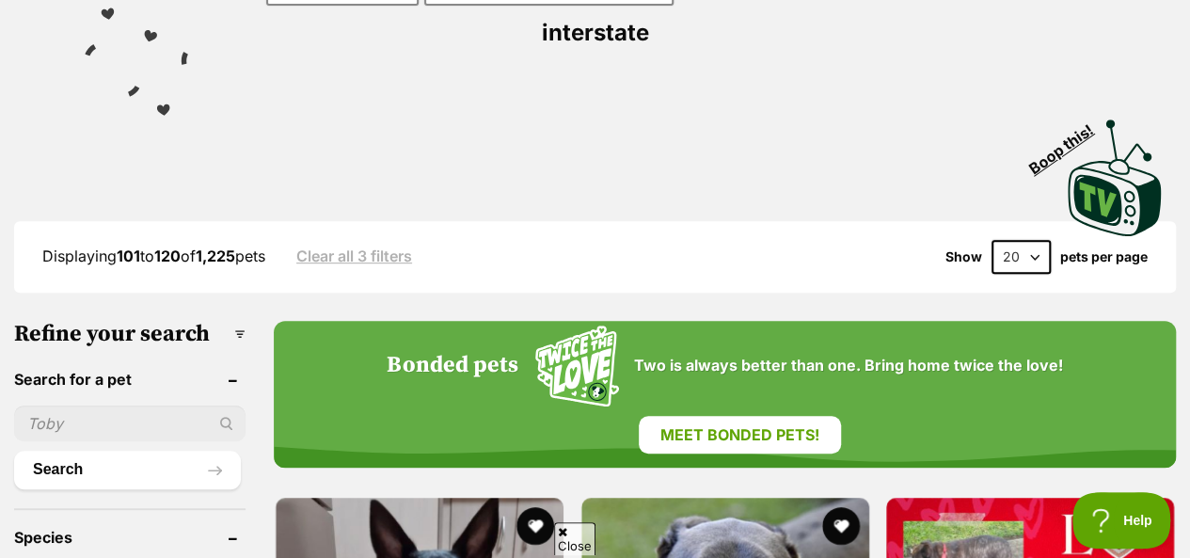
scroll to position [376, 0]
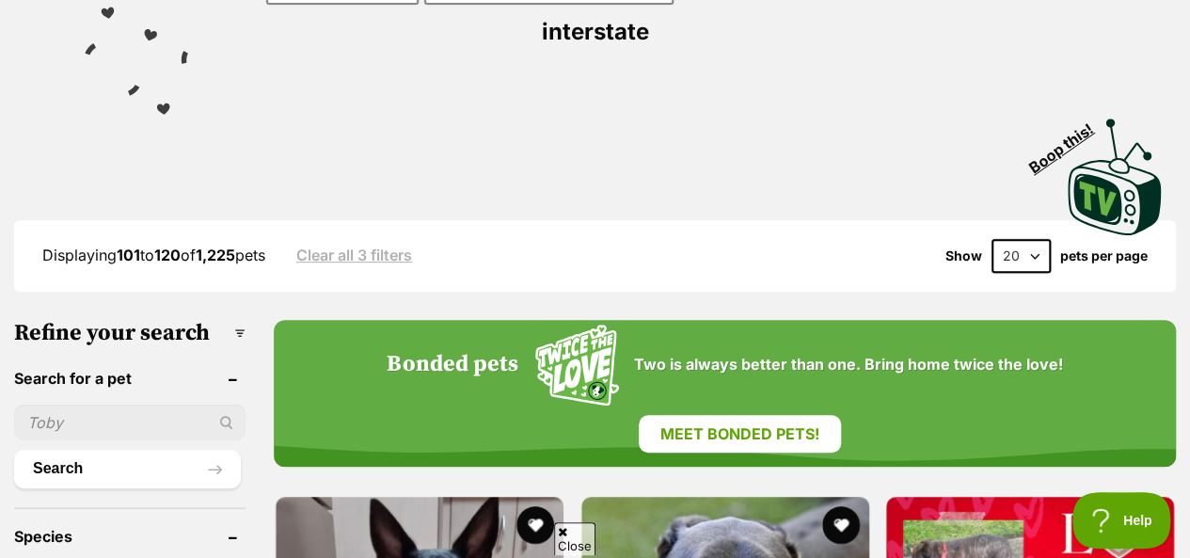
click at [1032, 239] on select "20 40 60" at bounding box center [1020, 256] width 59 height 34
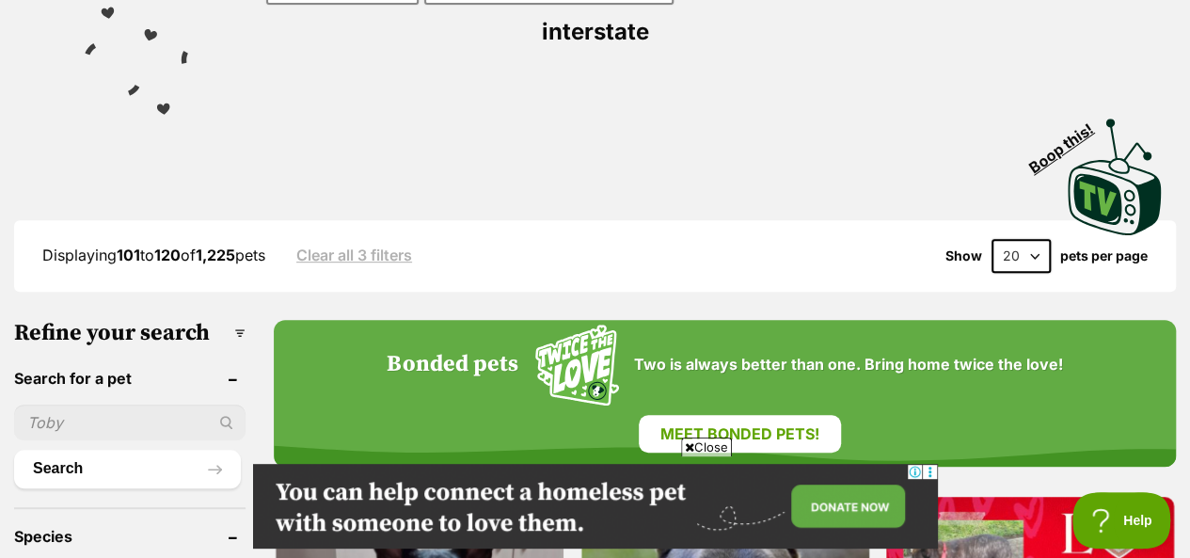
scroll to position [0, 0]
select select "60"
click at [991, 239] on select "20 40 60" at bounding box center [1020, 256] width 59 height 34
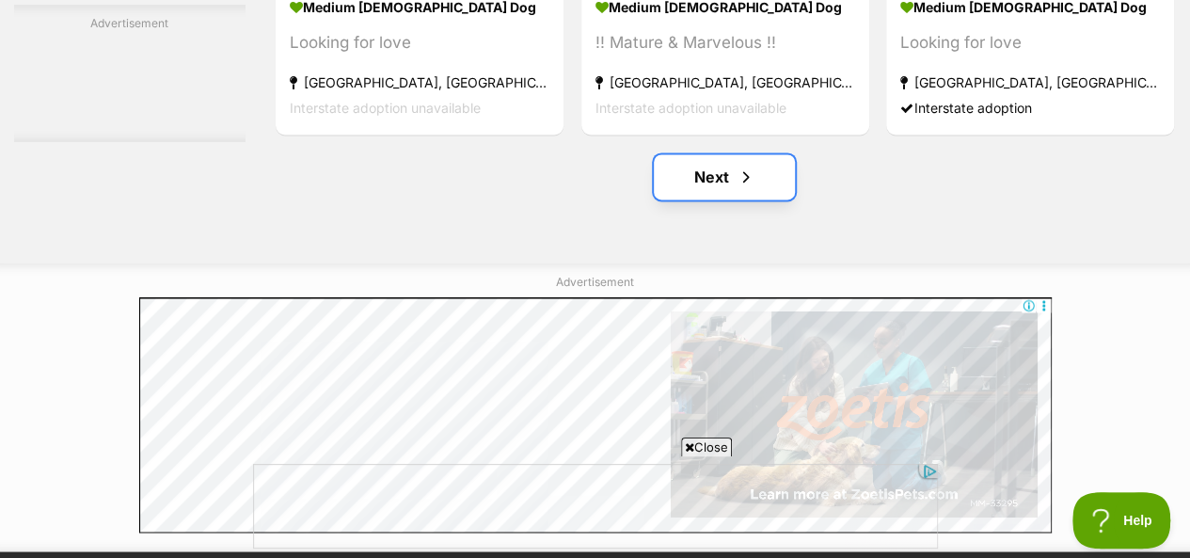
click at [769, 154] on link "Next" at bounding box center [724, 176] width 141 height 45
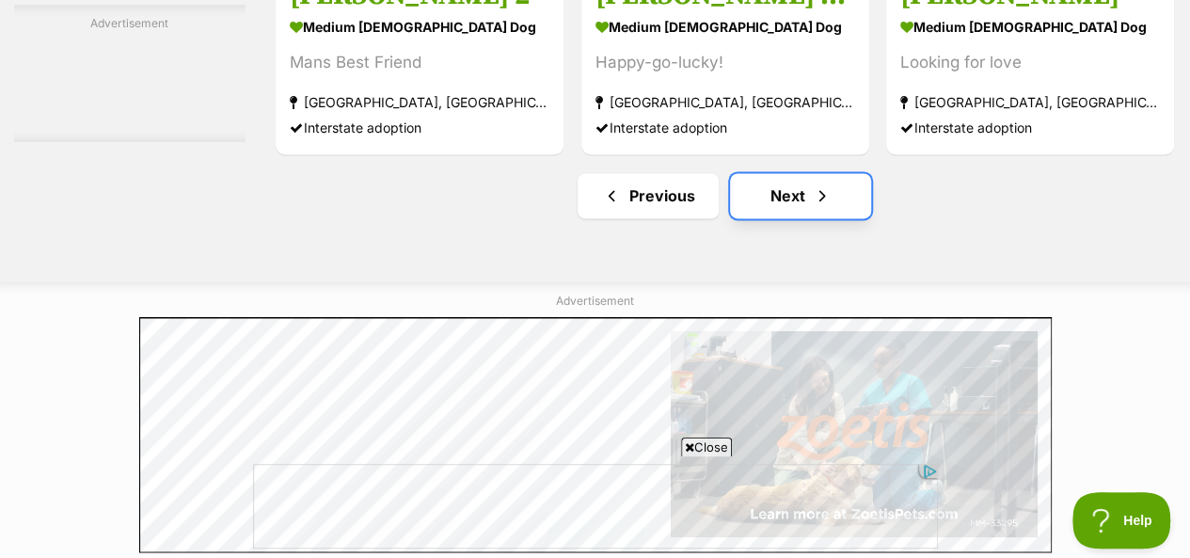
click at [789, 173] on link "Next" at bounding box center [800, 195] width 141 height 45
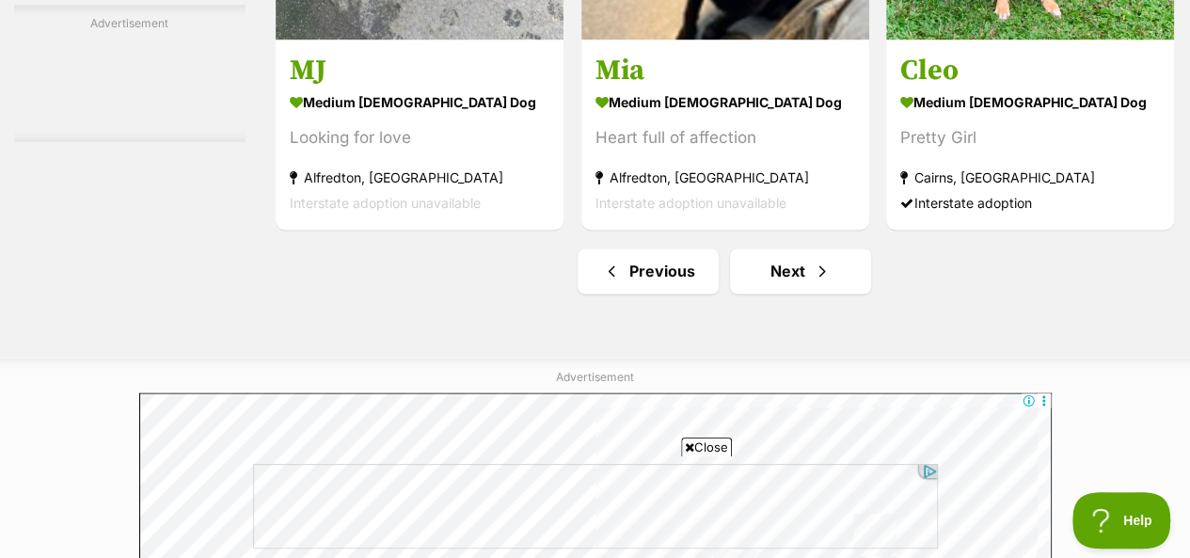
scroll to position [12193, 0]
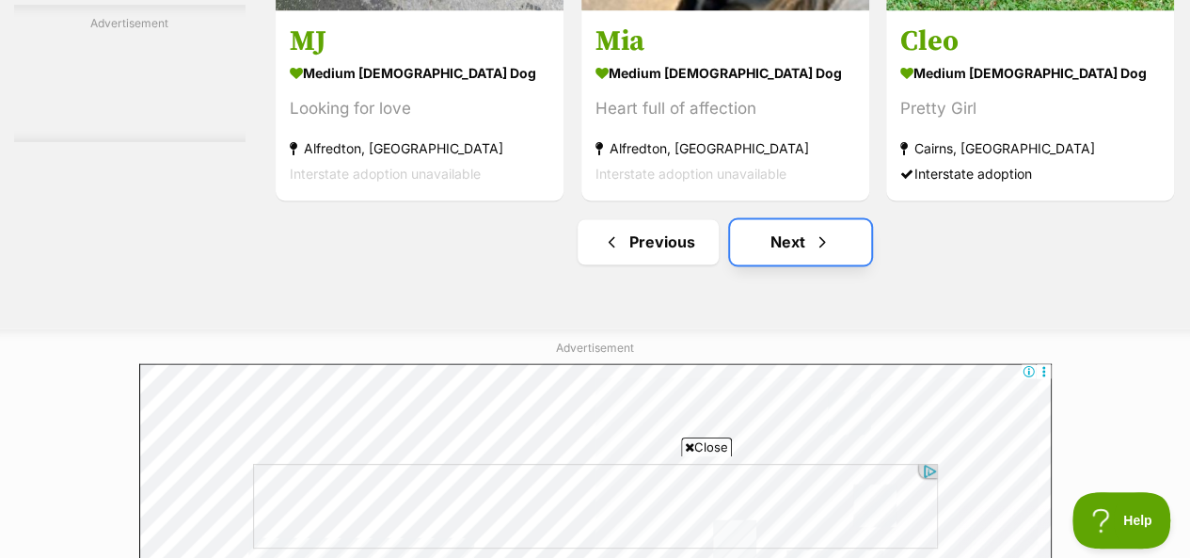
click at [813, 219] on link "Next" at bounding box center [800, 241] width 141 height 45
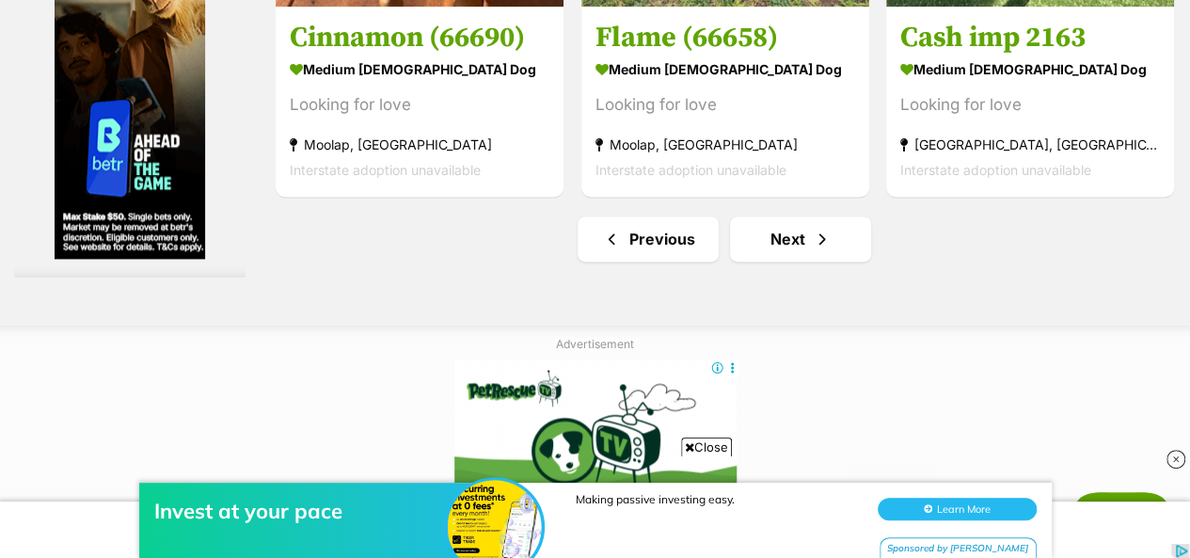
scroll to position [12040, 0]
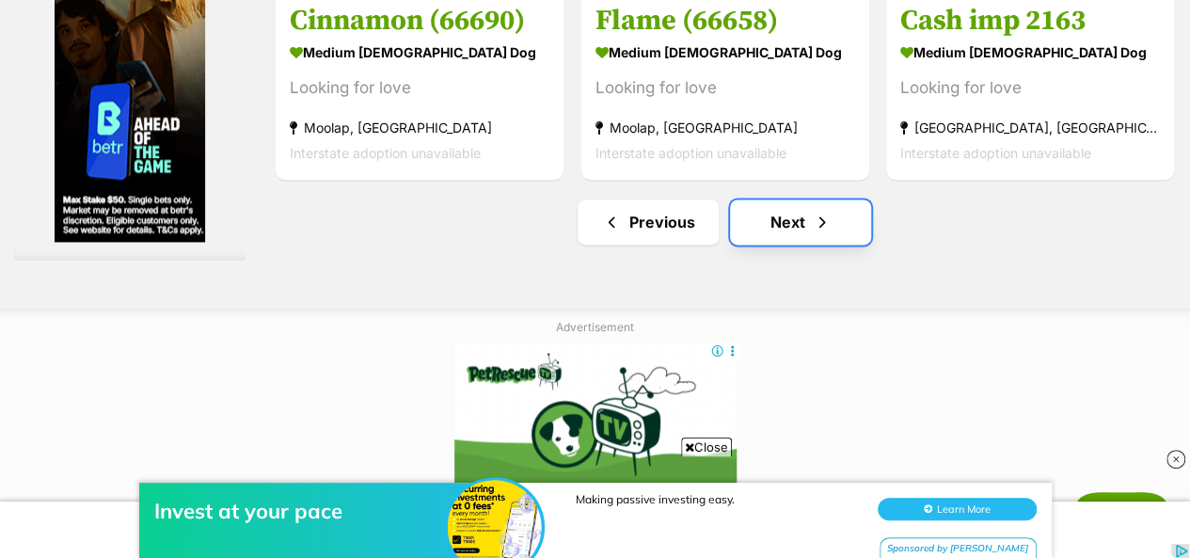
click at [766, 199] on link "Next" at bounding box center [800, 221] width 141 height 45
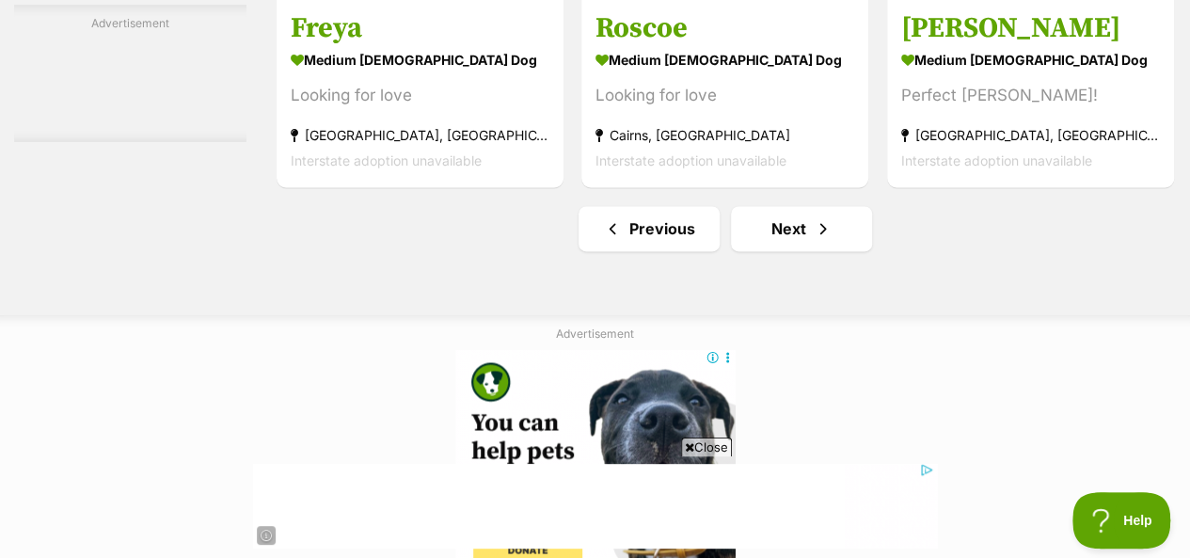
scroll to position [12040, 0]
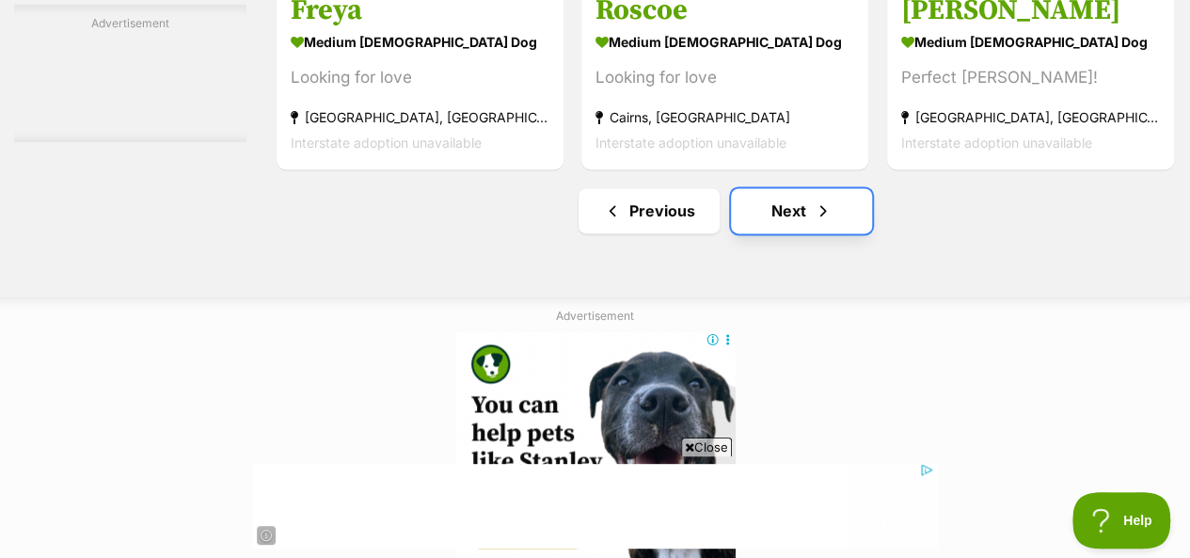
click at [801, 188] on link "Next" at bounding box center [801, 210] width 141 height 45
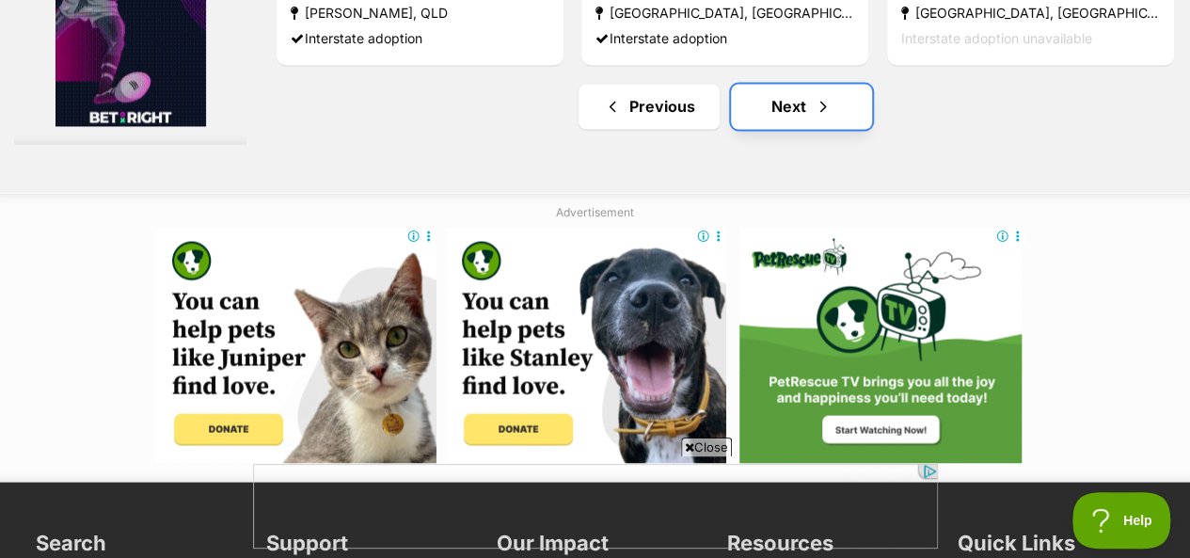
click at [820, 95] on span "Next page" at bounding box center [823, 106] width 19 height 23
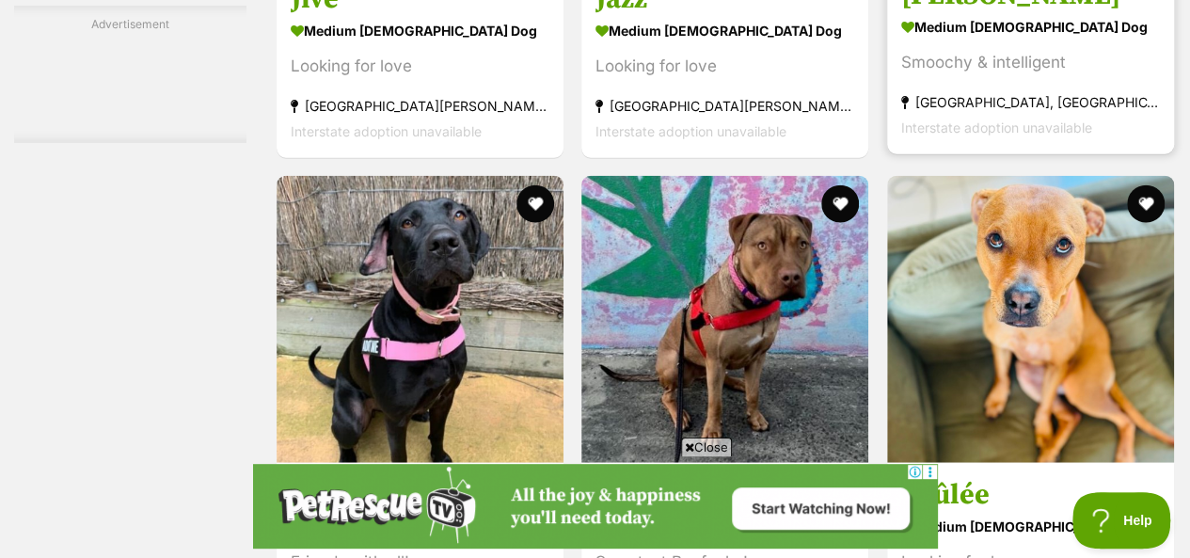
scroll to position [9218, 0]
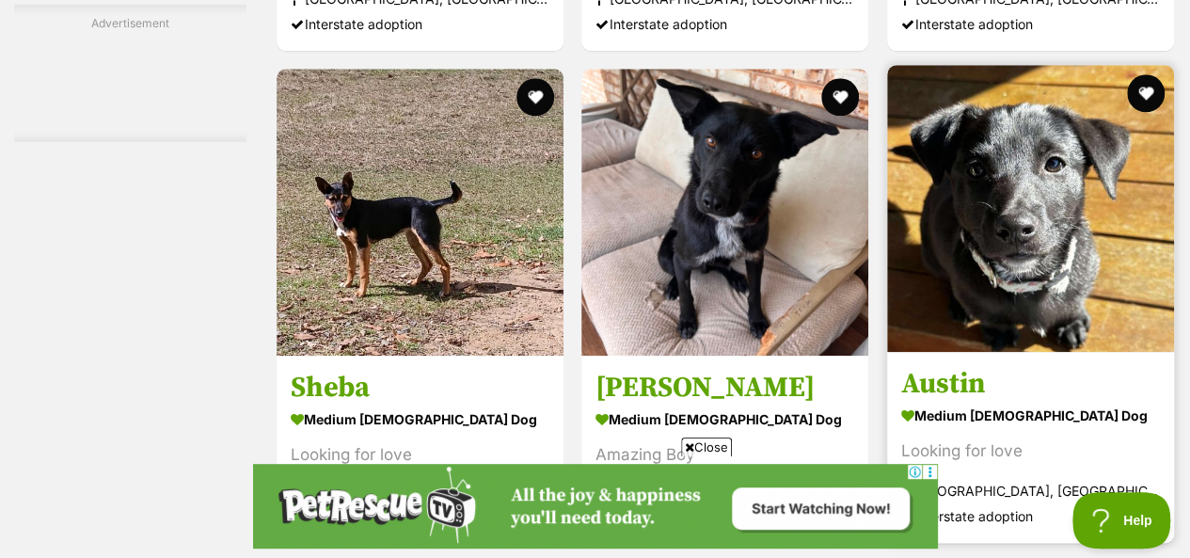
click at [991, 169] on img at bounding box center [1030, 208] width 287 height 287
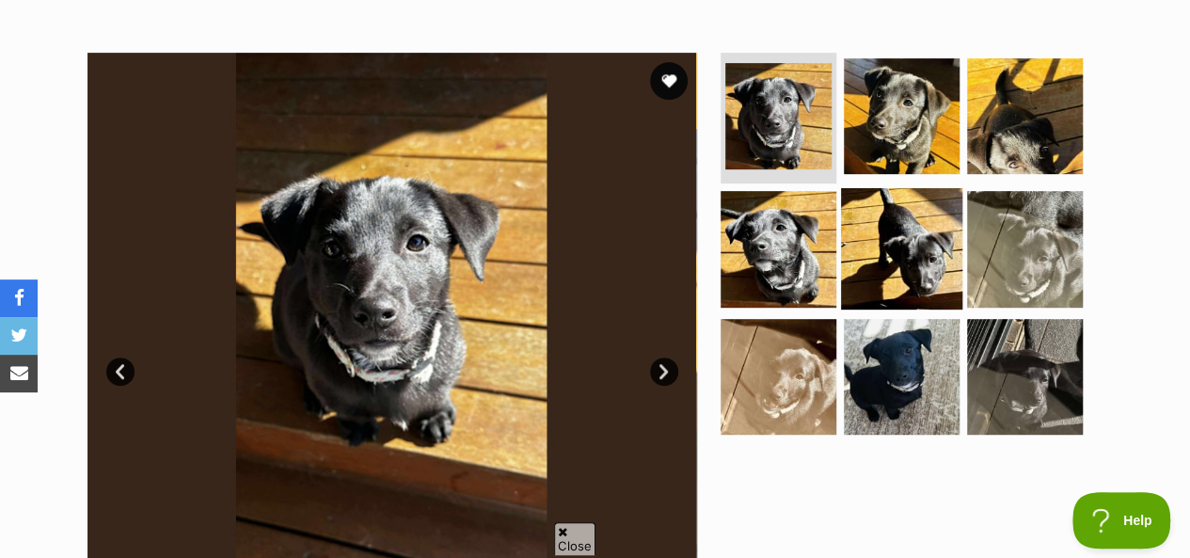
click at [889, 211] on img at bounding box center [901, 248] width 121 height 121
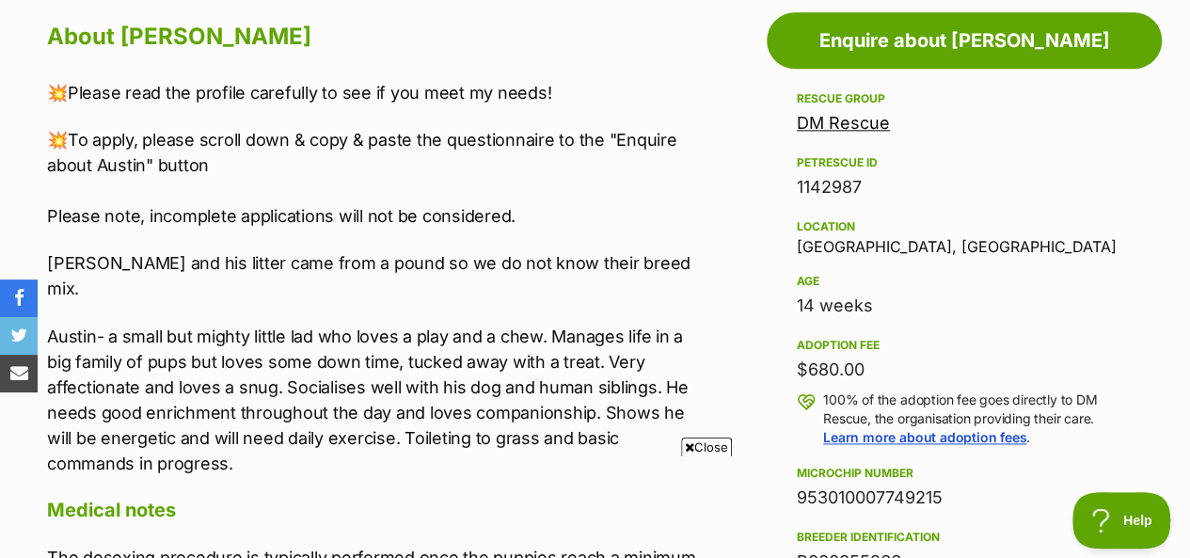
scroll to position [941, 0]
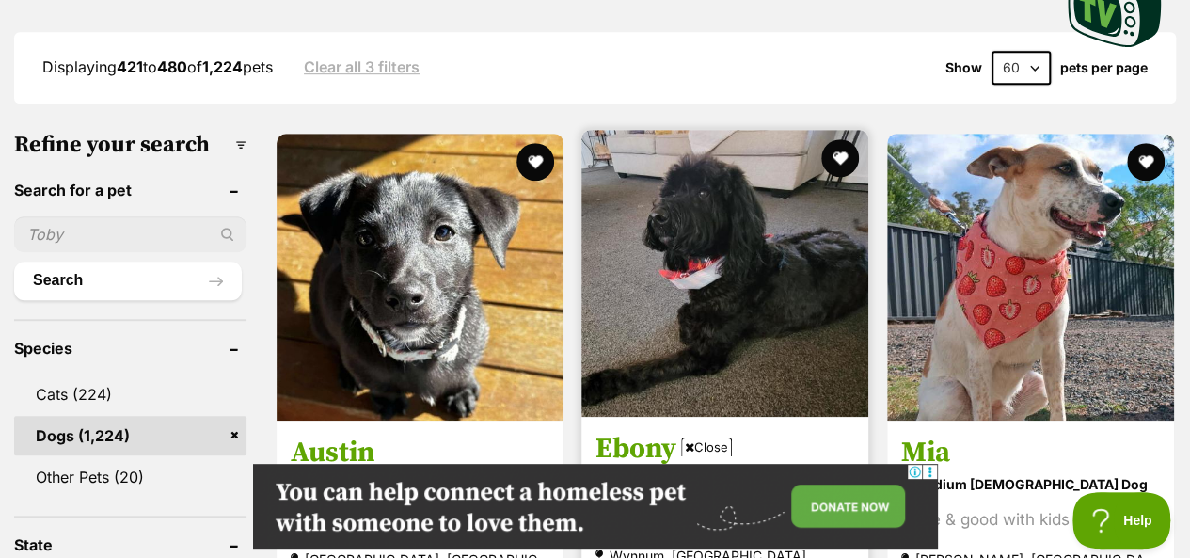
click at [764, 234] on img at bounding box center [724, 273] width 287 height 287
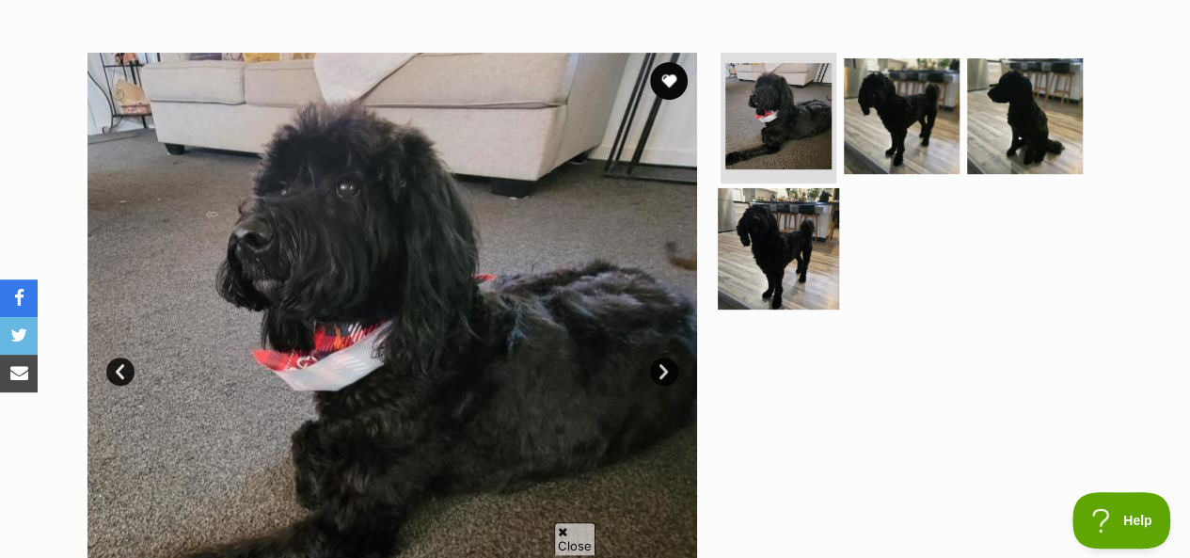
click at [721, 224] on img at bounding box center [778, 248] width 121 height 121
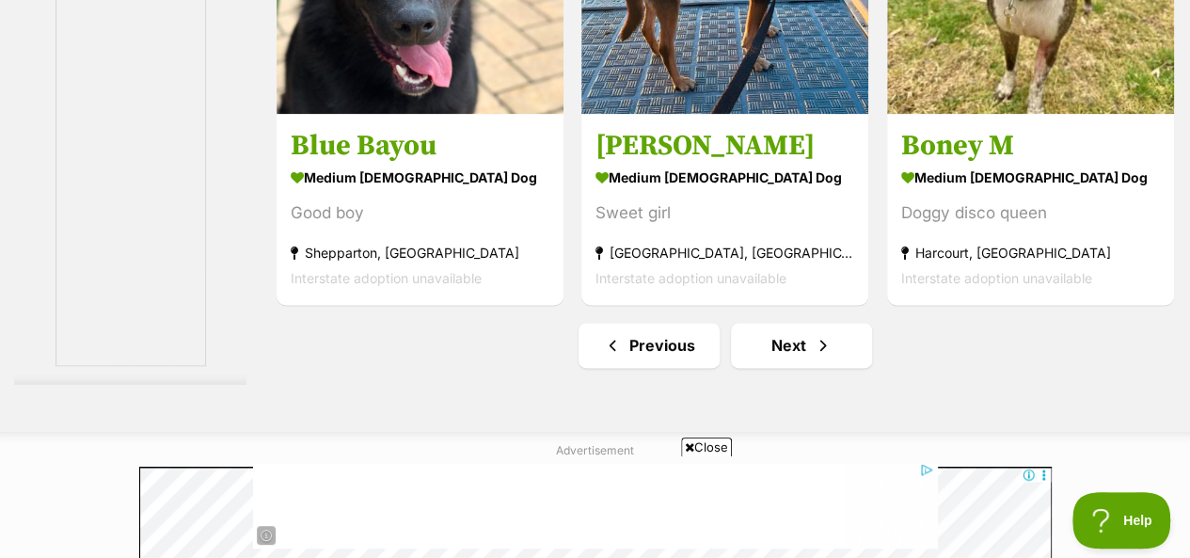
scroll to position [11946, 0]
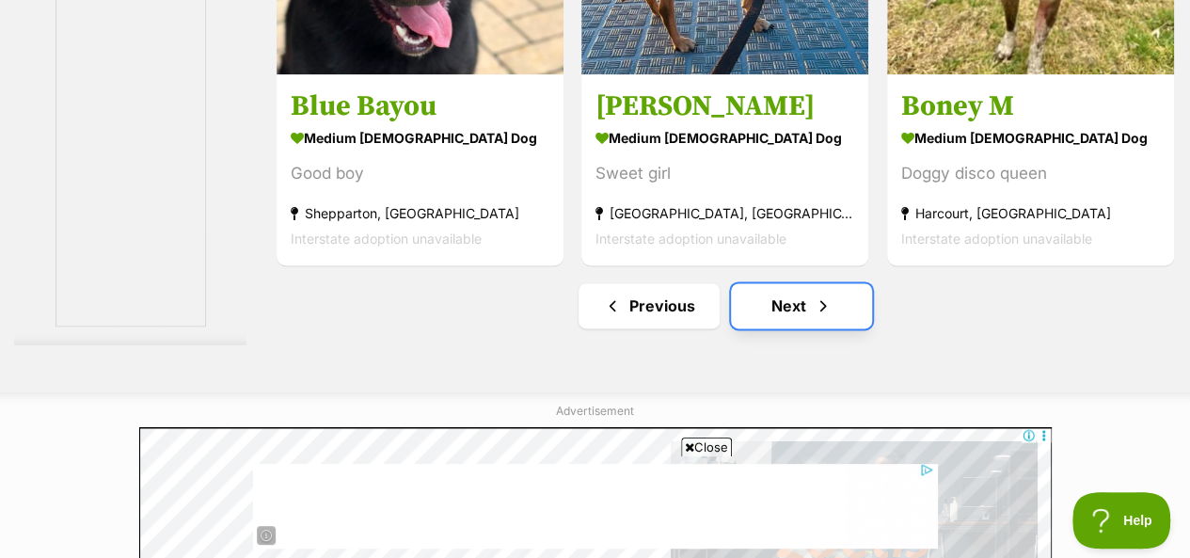
click at [811, 283] on link "Next" at bounding box center [801, 305] width 141 height 45
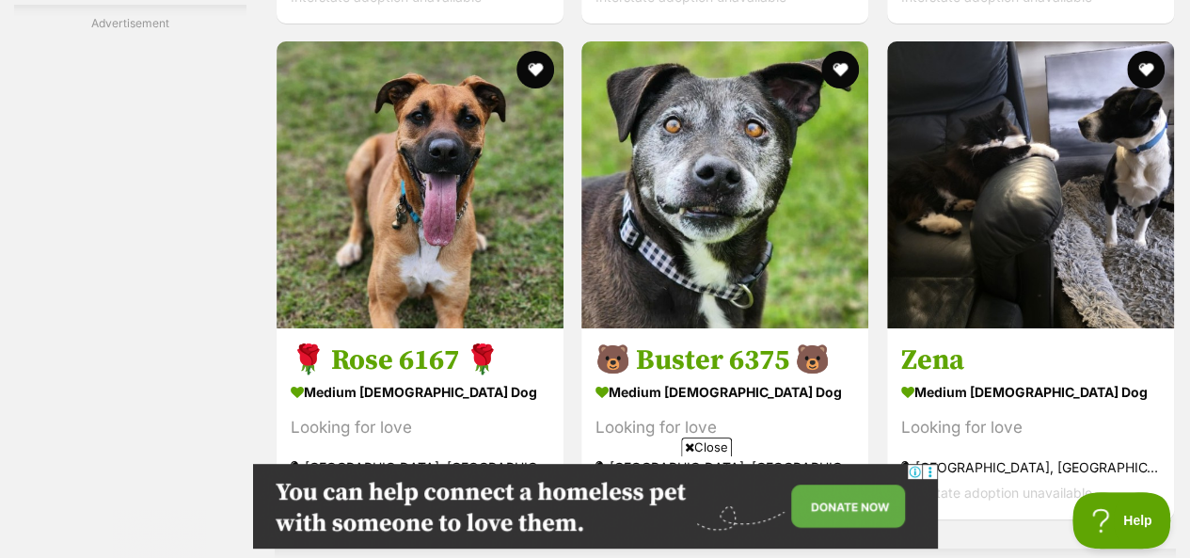
scroll to position [10723, 0]
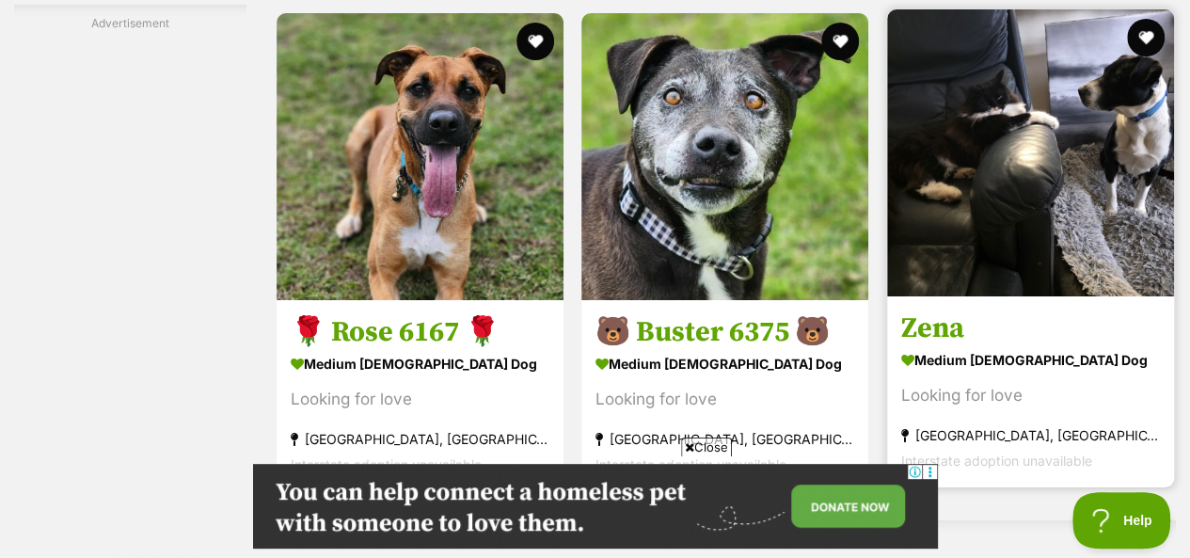
click at [1012, 199] on img at bounding box center [1030, 152] width 287 height 287
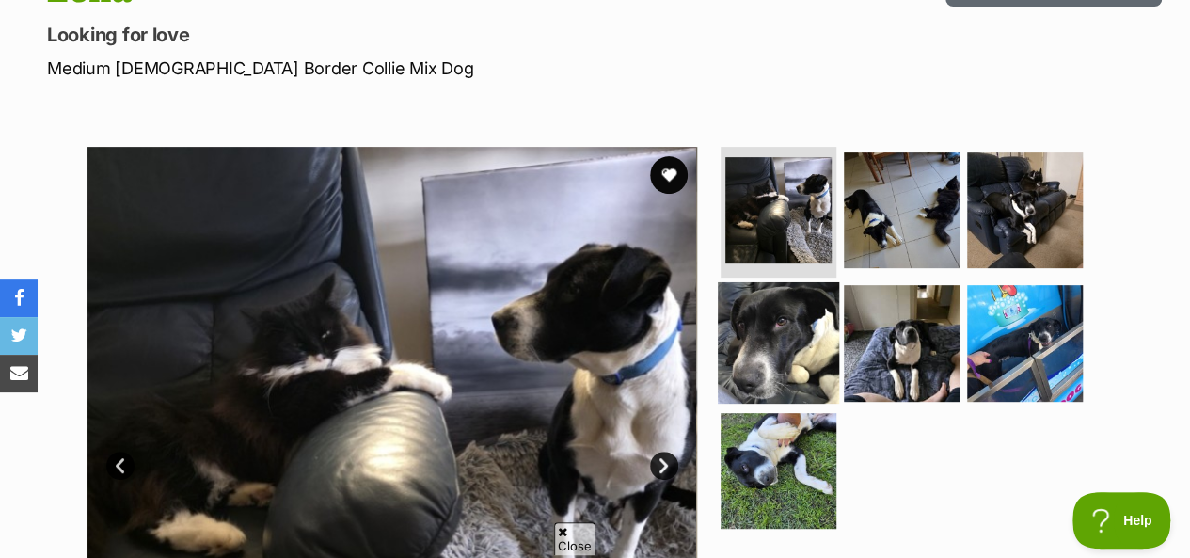
click at [750, 322] on img at bounding box center [778, 342] width 121 height 121
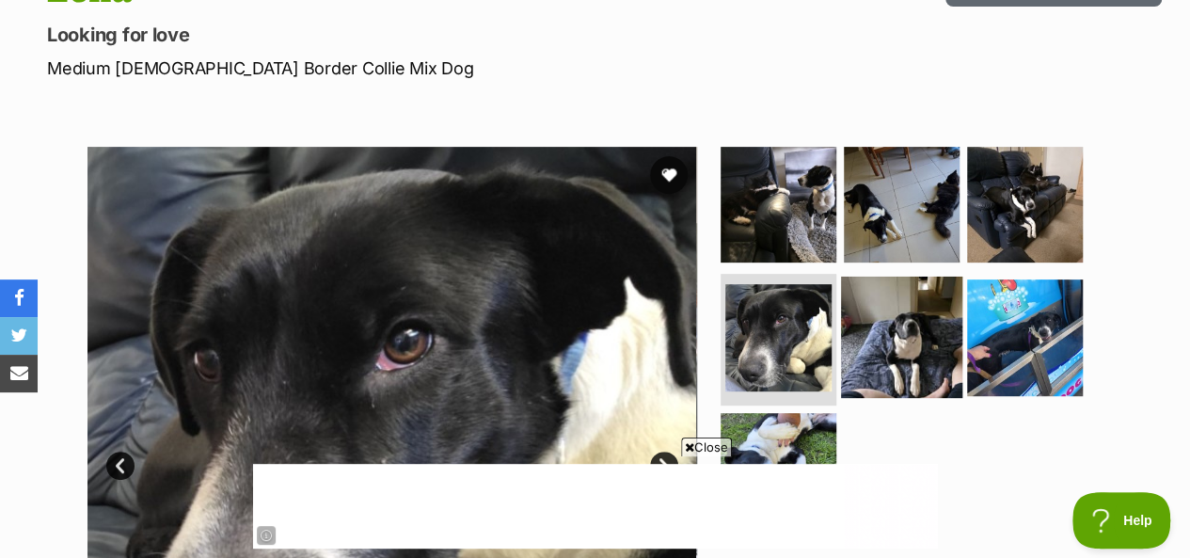
click at [904, 318] on img at bounding box center [901, 337] width 121 height 121
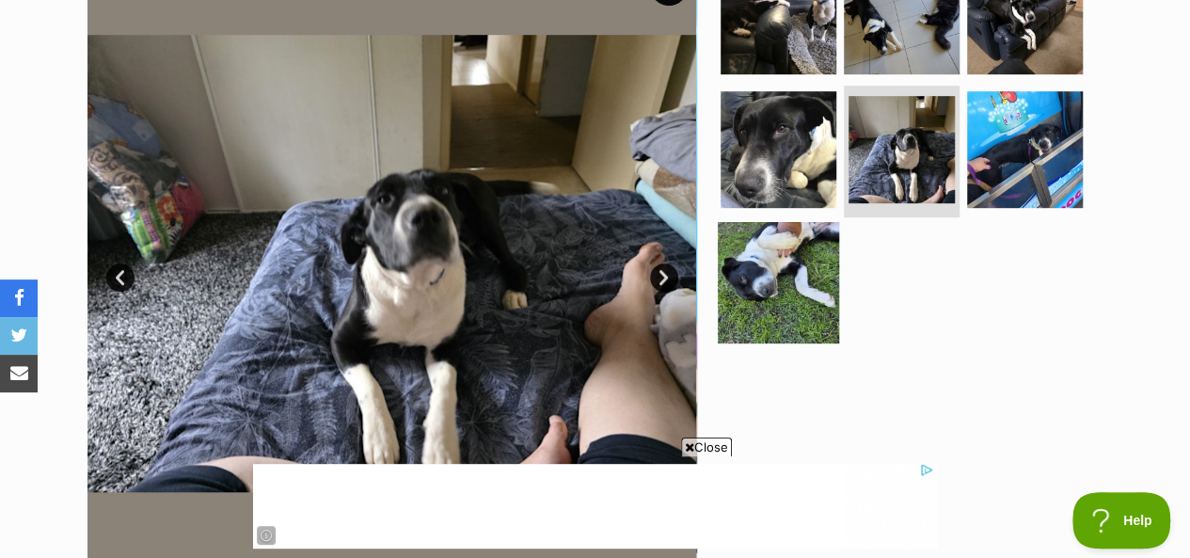
click at [786, 264] on img at bounding box center [778, 282] width 121 height 121
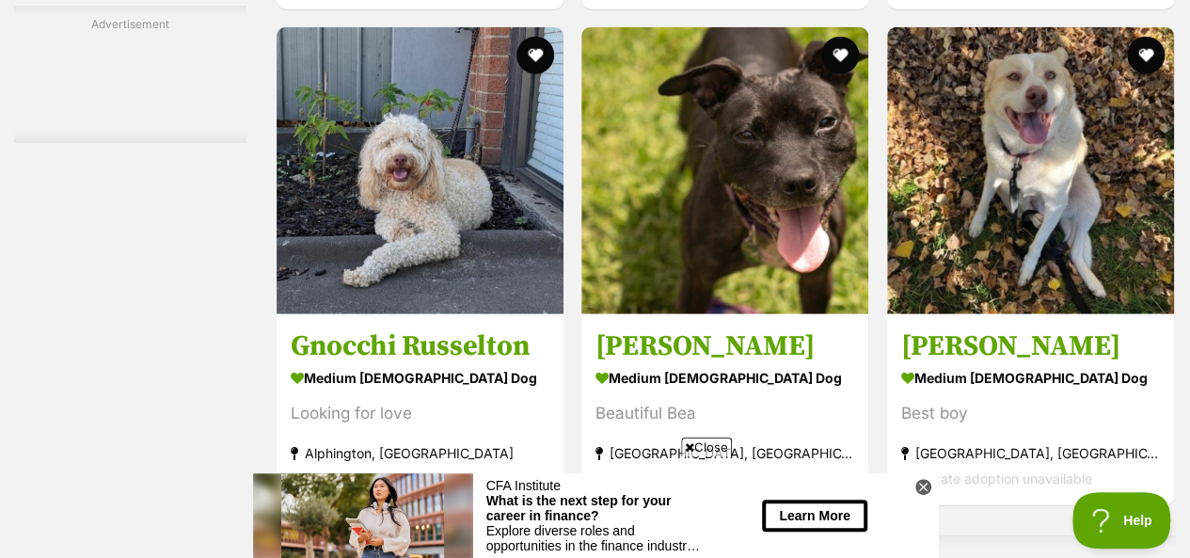
scroll to position [9569, 0]
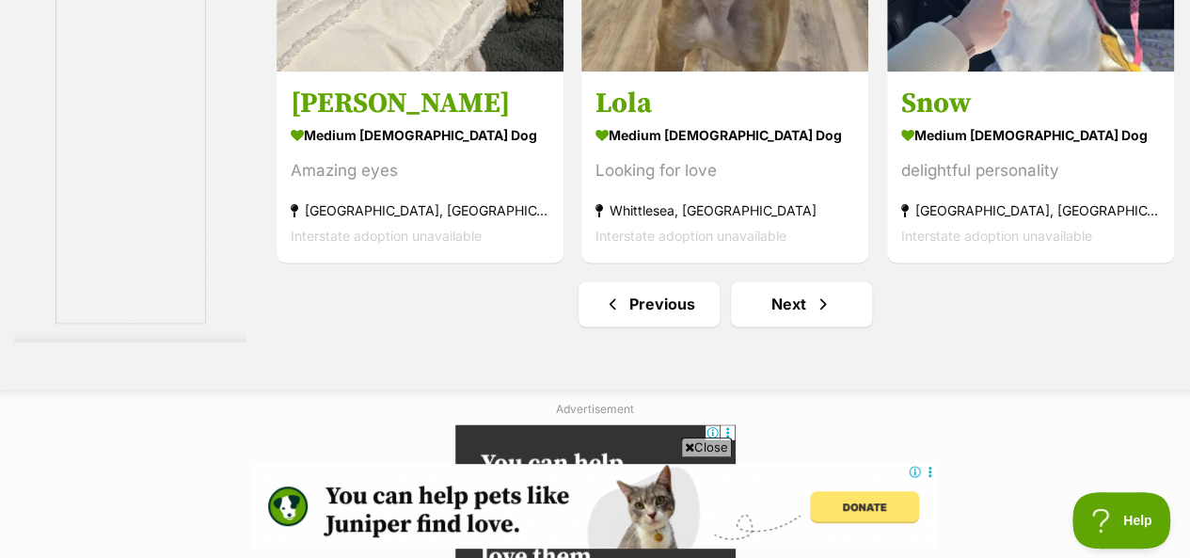
scroll to position [12040, 0]
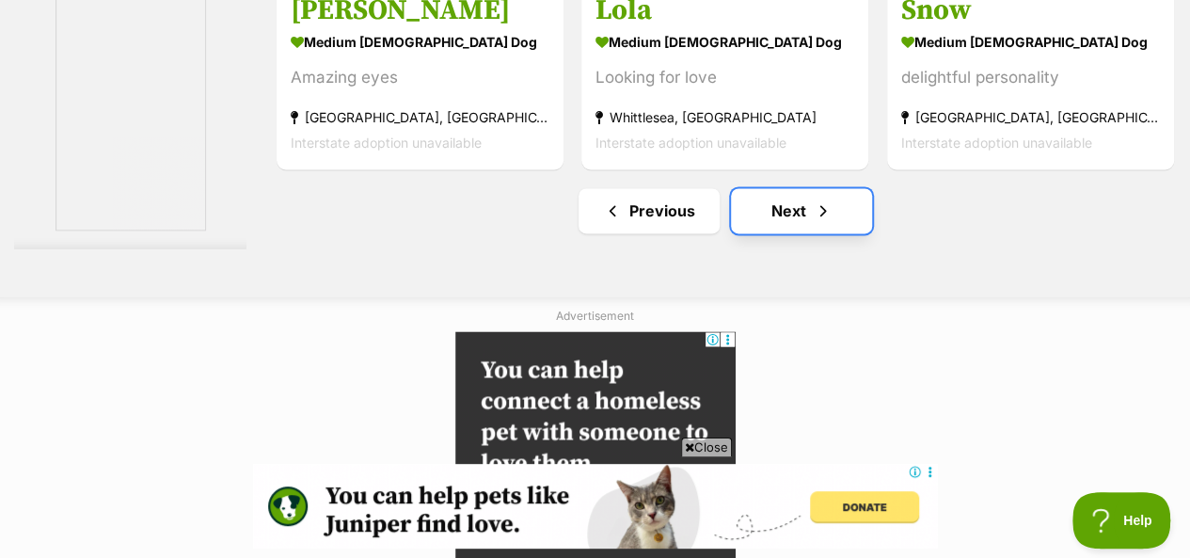
click at [805, 188] on link "Next" at bounding box center [801, 210] width 141 height 45
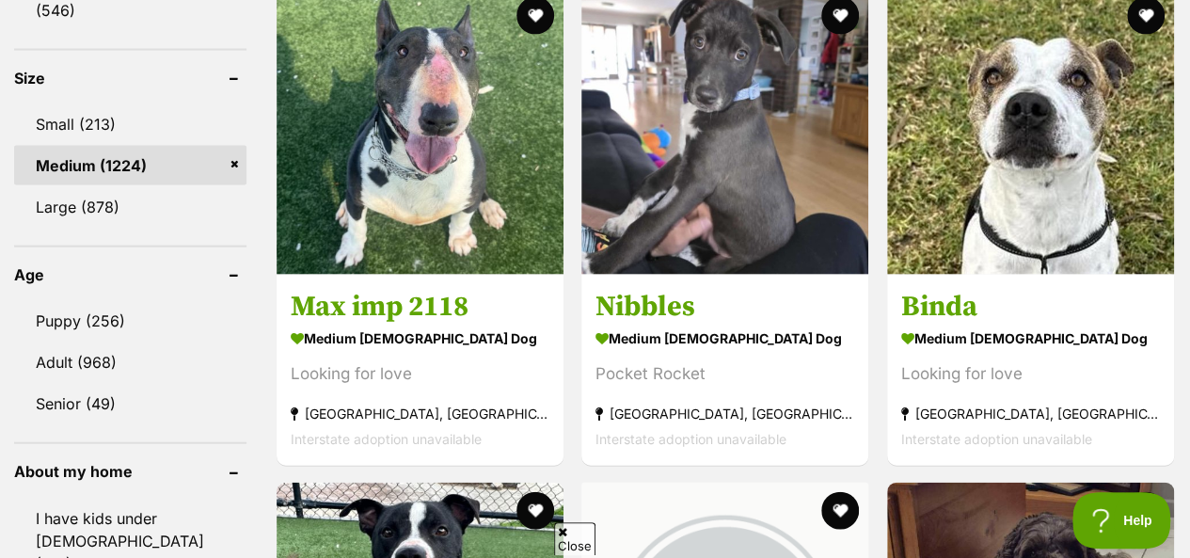
scroll to position [2257, 0]
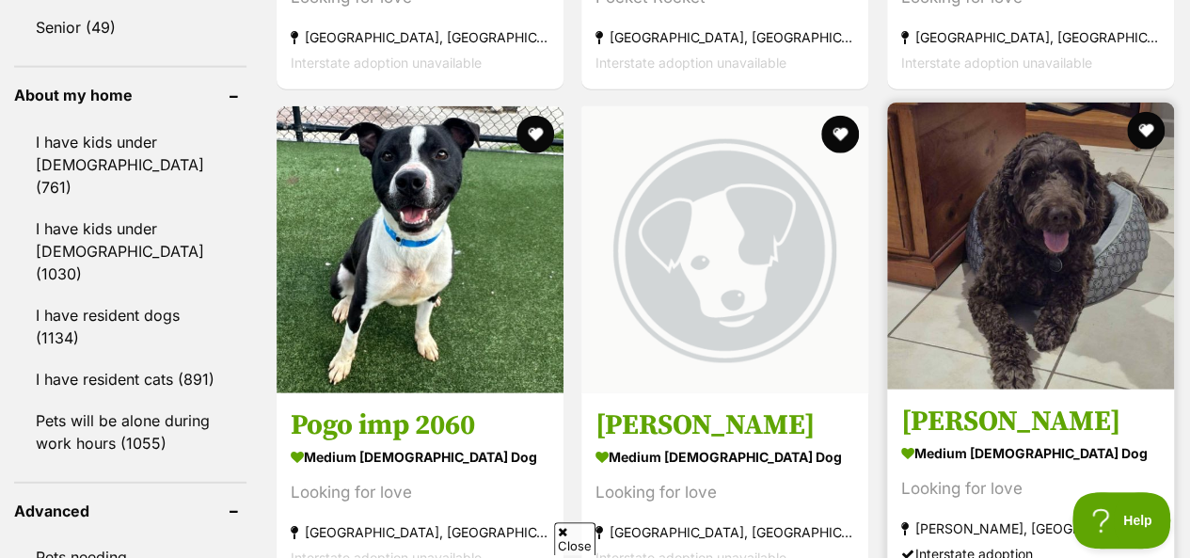
click at [958, 181] on img at bounding box center [1030, 246] width 287 height 287
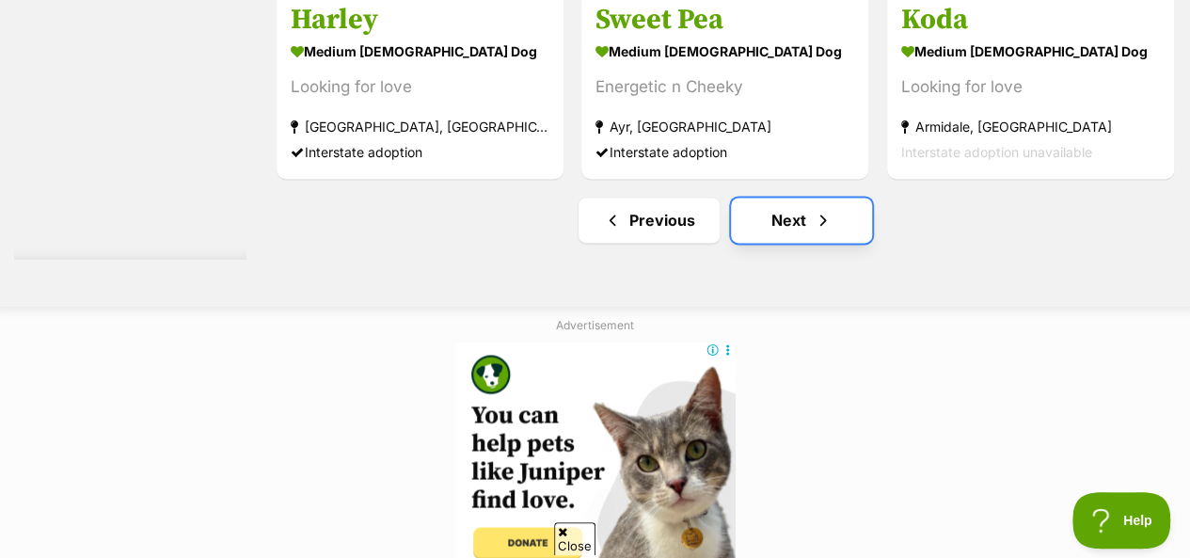
click at [820, 209] on span "Next page" at bounding box center [823, 220] width 19 height 23
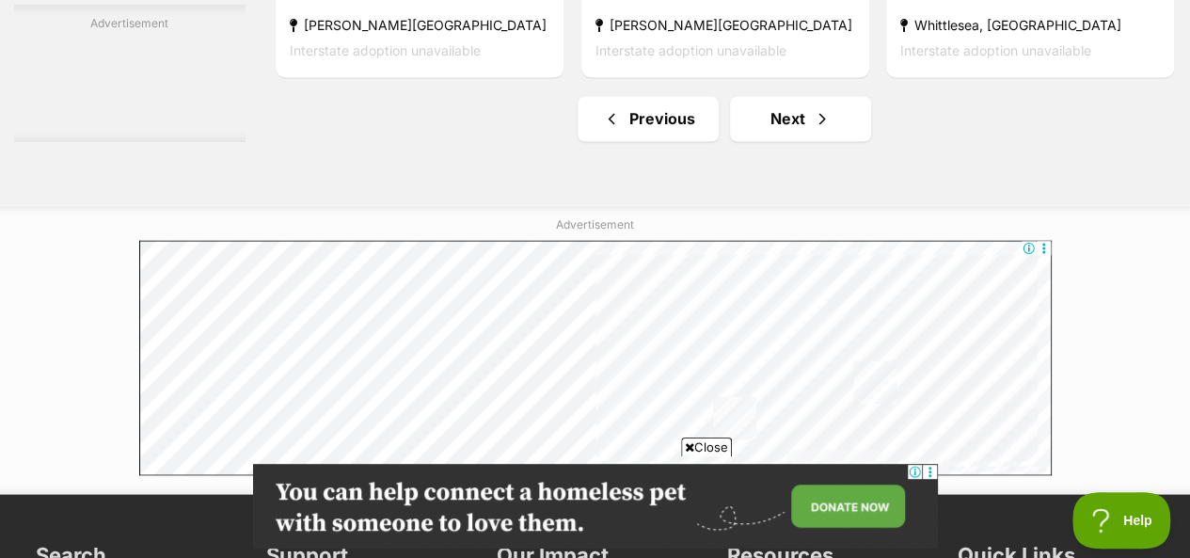
scroll to position [12322, 0]
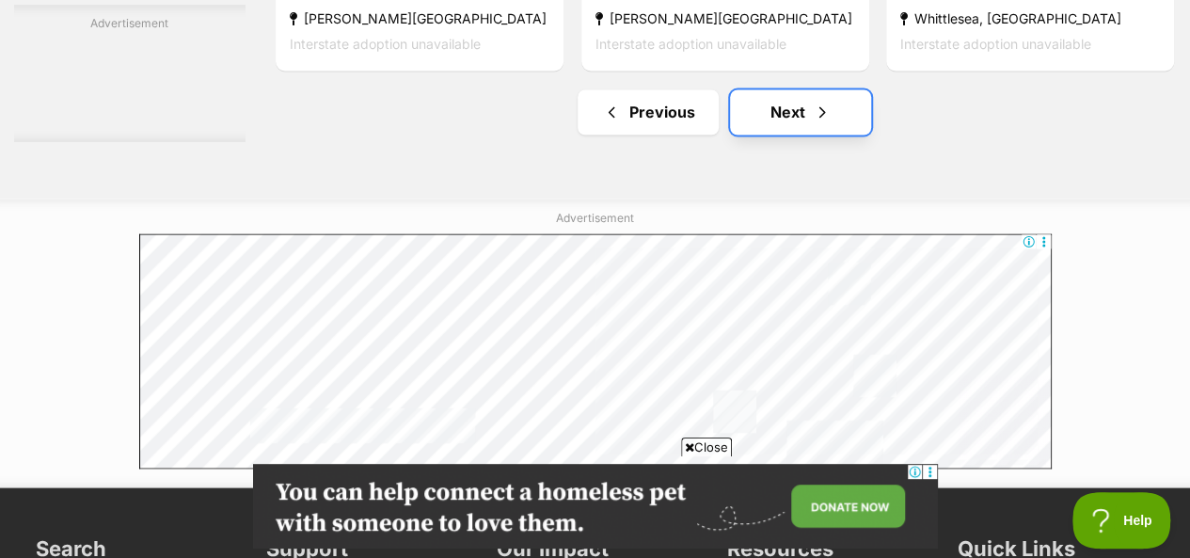
click at [839, 89] on link "Next" at bounding box center [800, 111] width 141 height 45
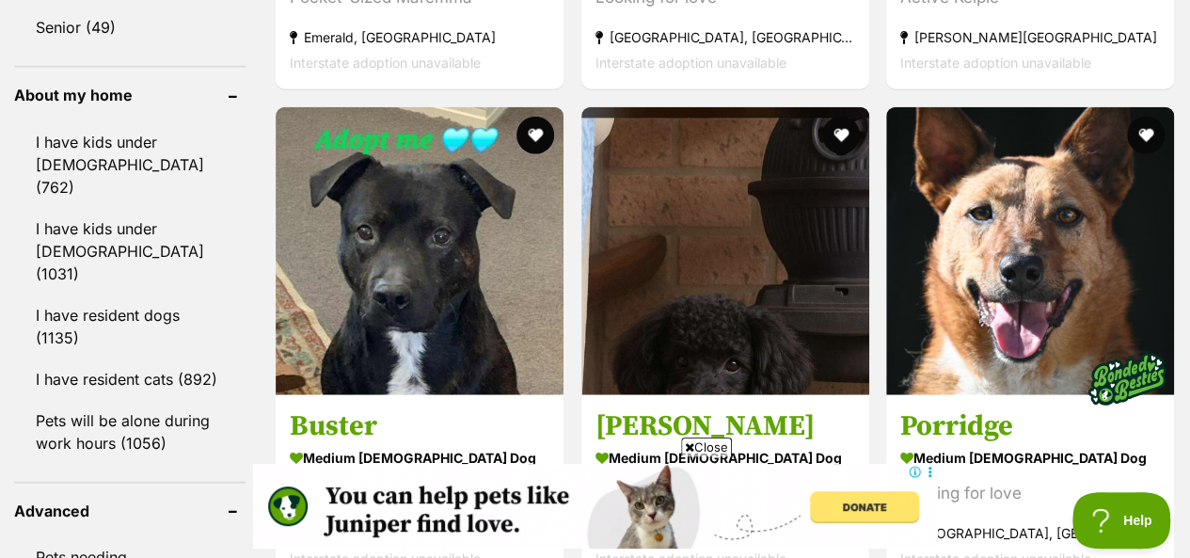
scroll to position [2446, 0]
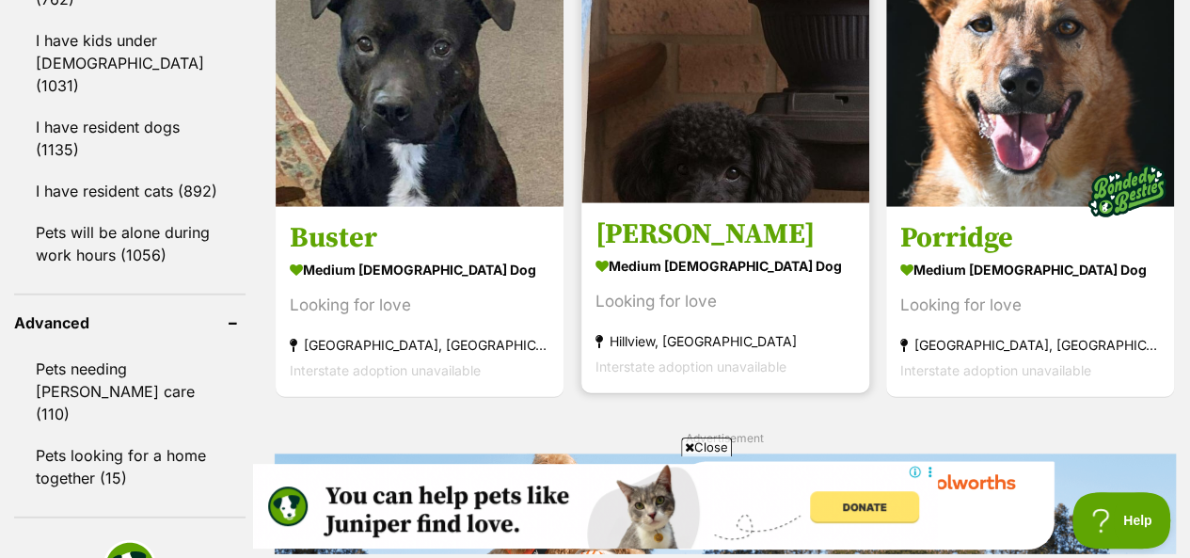
click at [741, 100] on img at bounding box center [725, 59] width 288 height 288
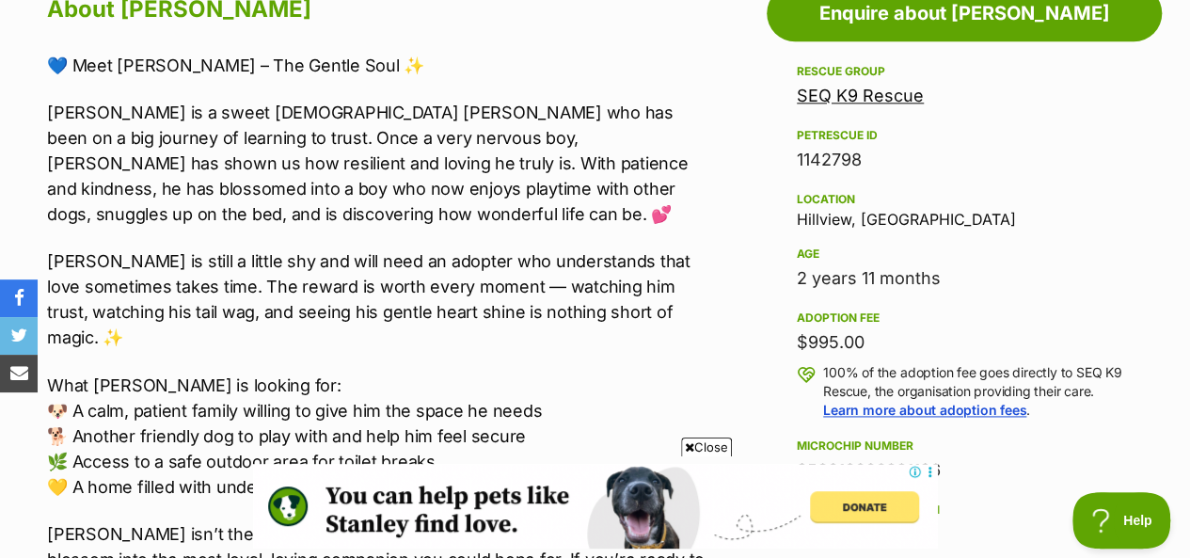
scroll to position [1223, 0]
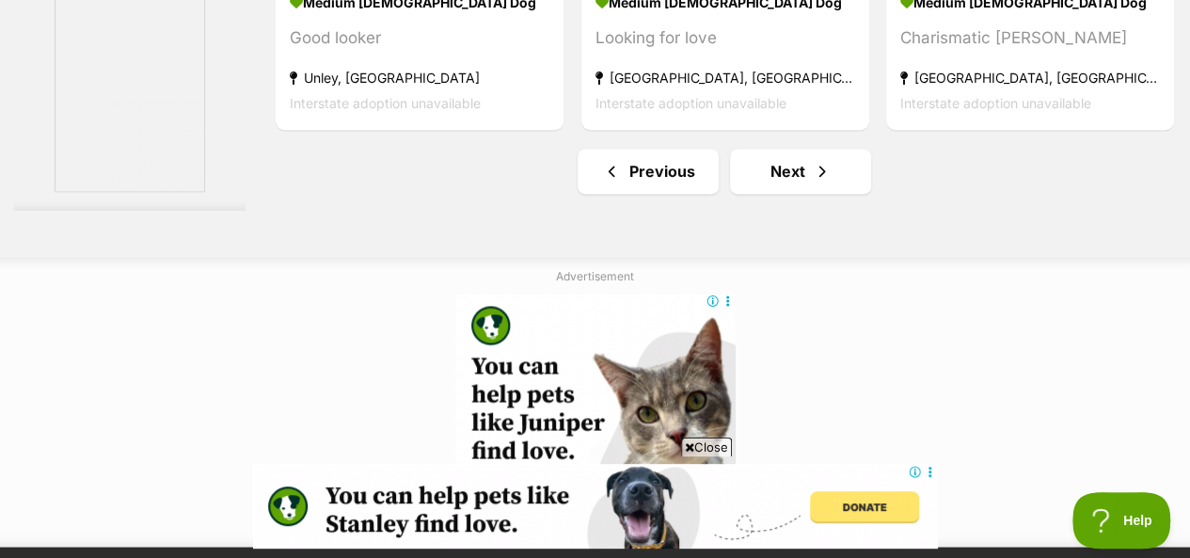
scroll to position [12123, 0]
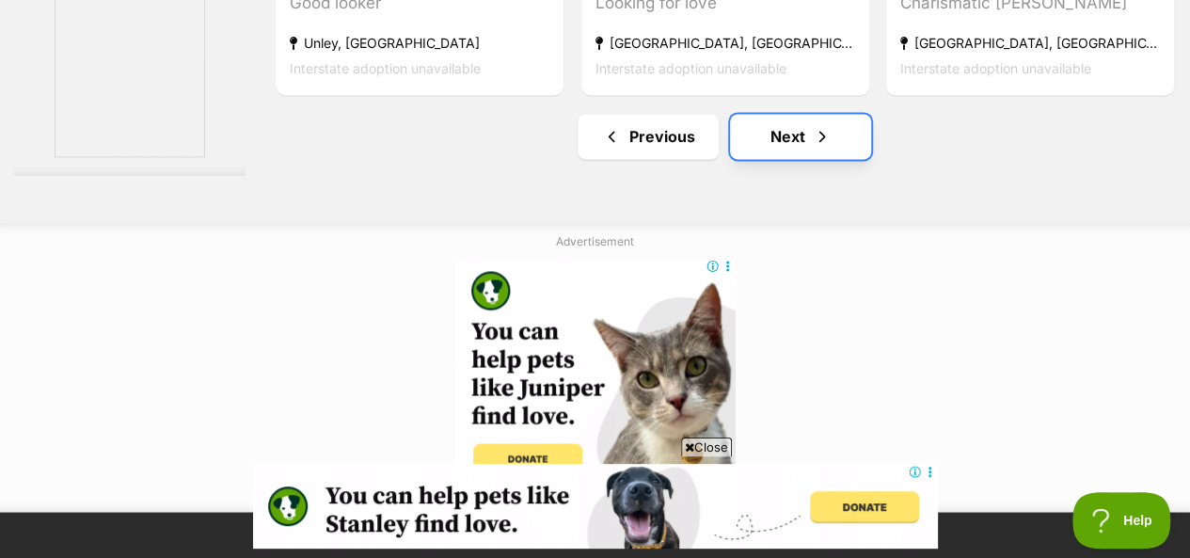
click at [786, 114] on link "Next" at bounding box center [800, 136] width 141 height 45
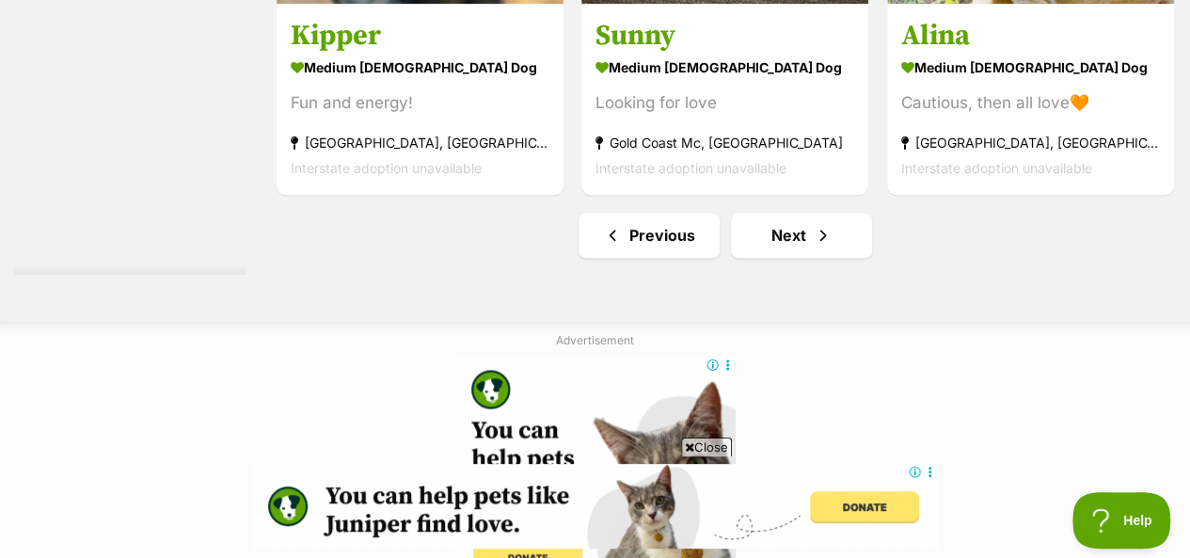
scroll to position [12040, 0]
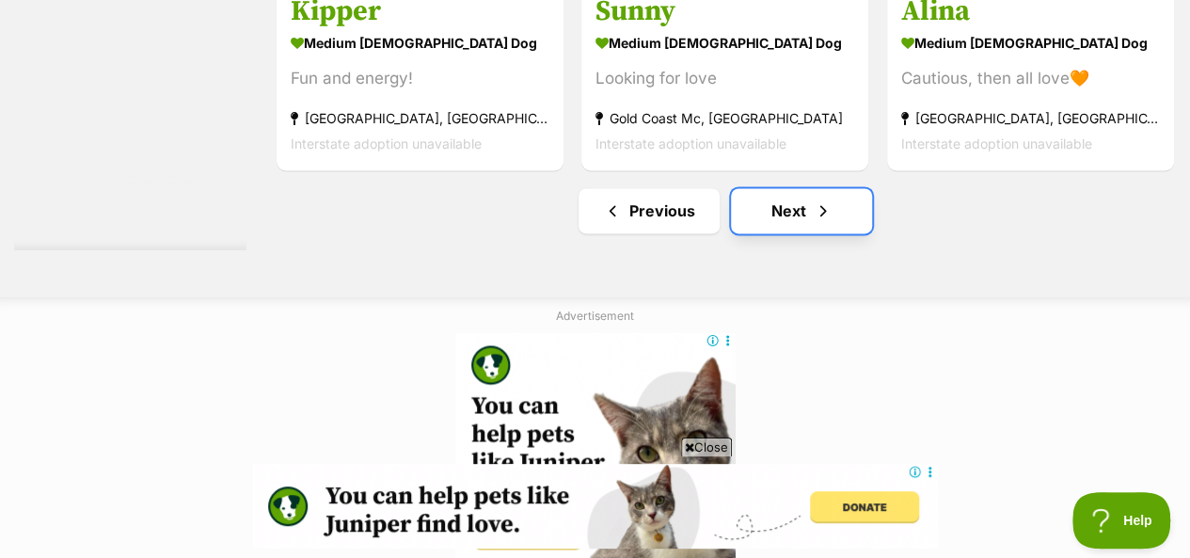
click at [785, 188] on link "Next" at bounding box center [801, 210] width 141 height 45
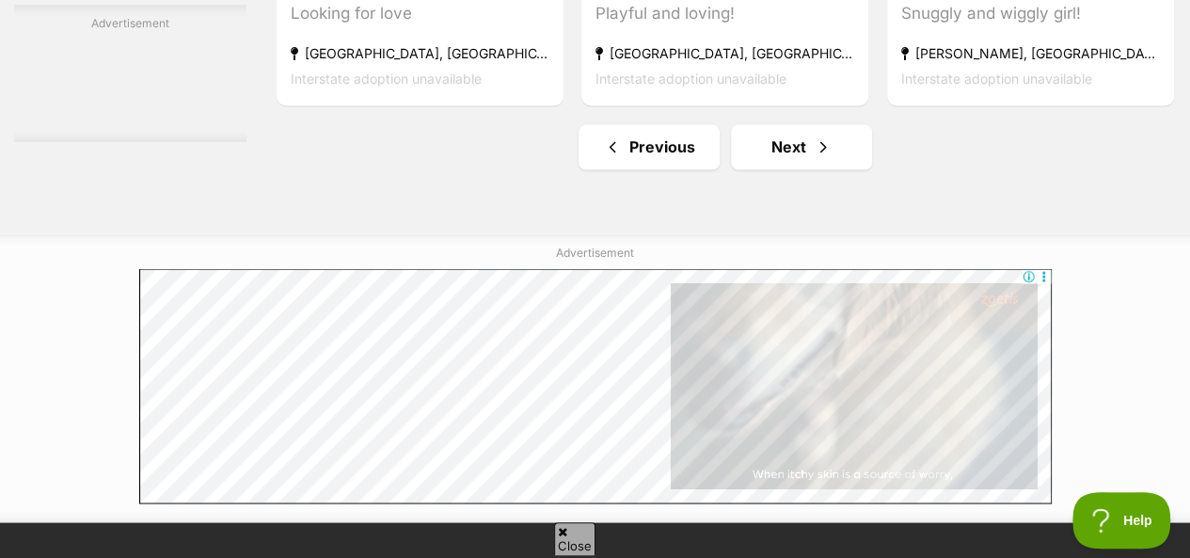
scroll to position [12332, 0]
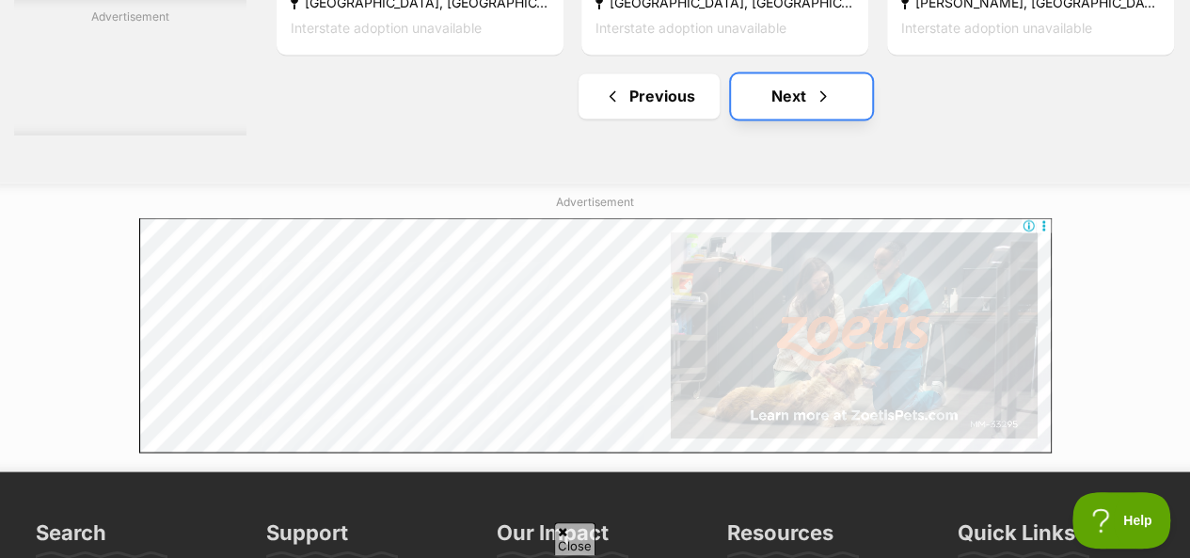
click at [773, 73] on link "Next" at bounding box center [801, 95] width 141 height 45
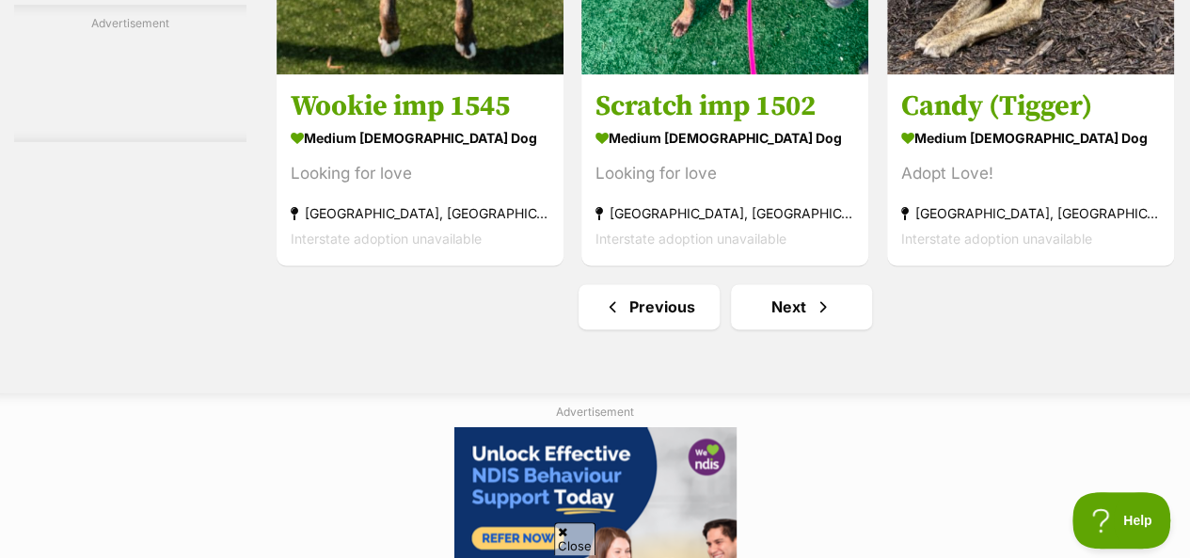
scroll to position [11946, 0]
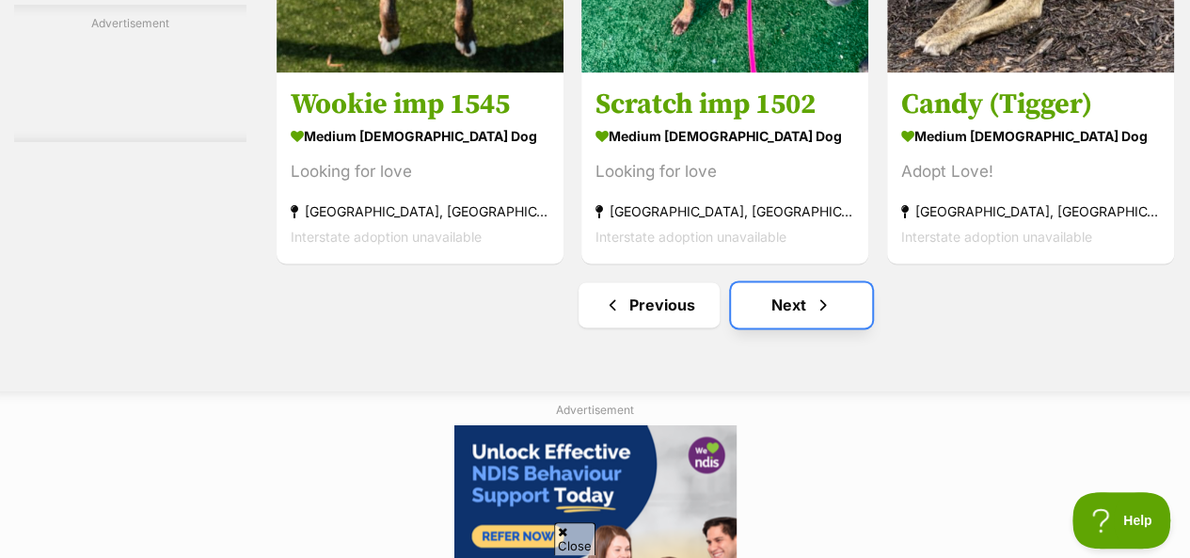
click at [816, 282] on link "Next" at bounding box center [801, 304] width 141 height 45
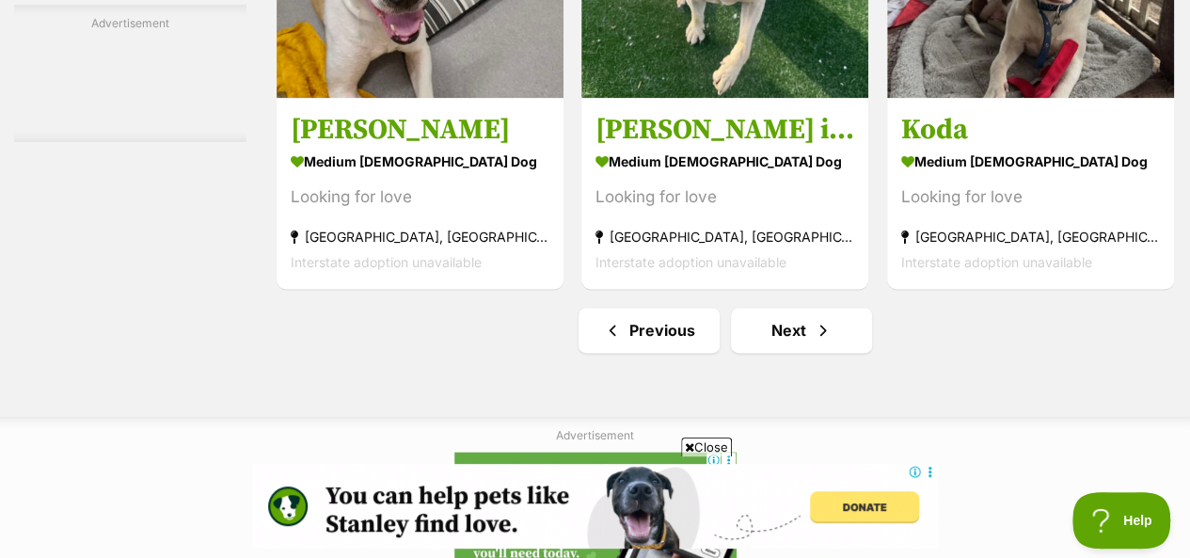
scroll to position [12040, 0]
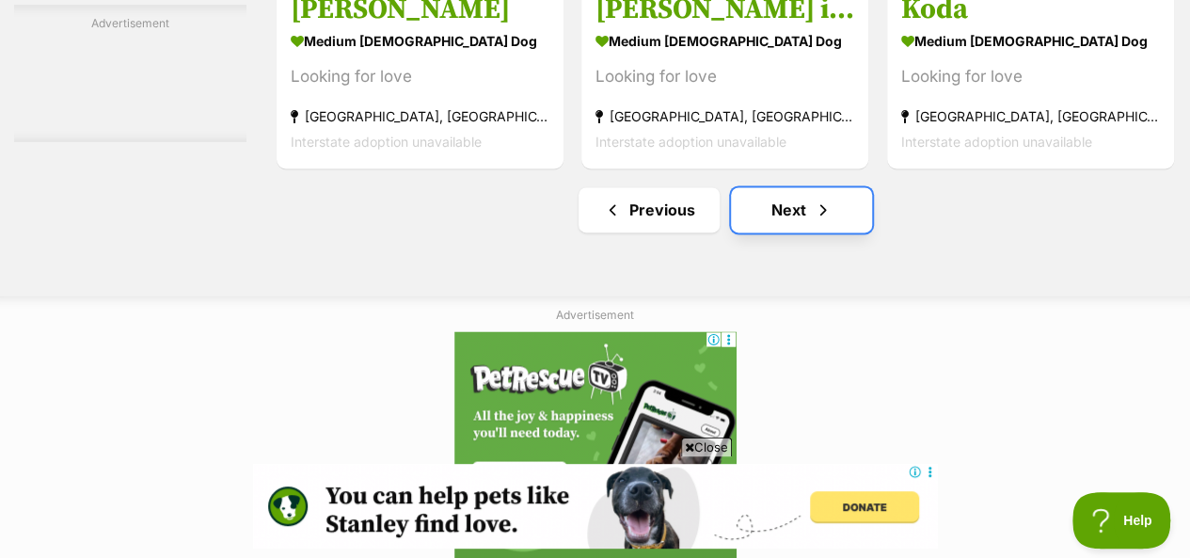
click at [820, 187] on link "Next" at bounding box center [801, 209] width 141 height 45
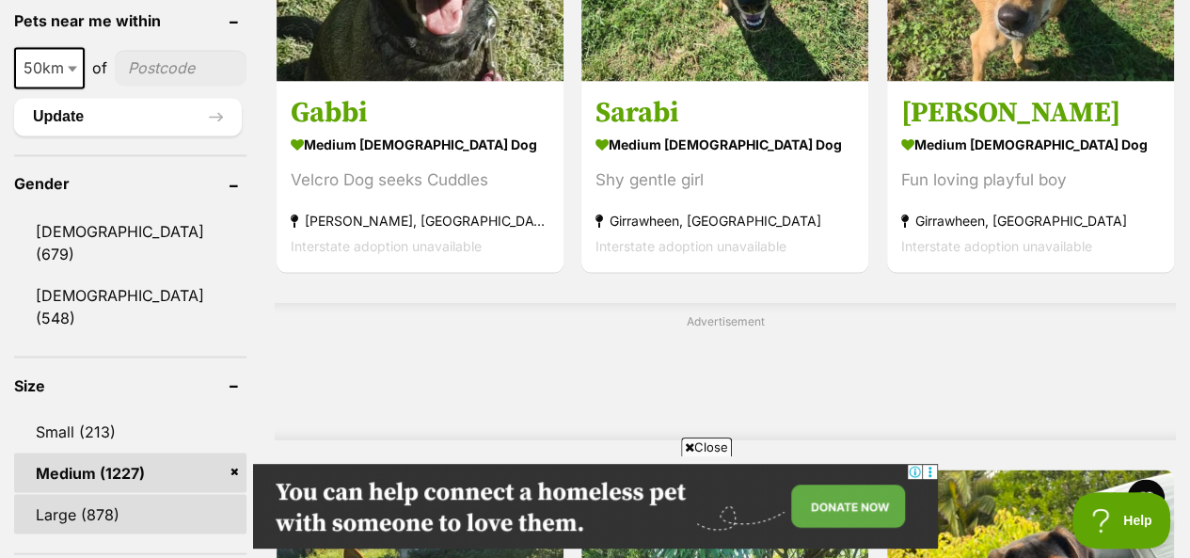
scroll to position [1521, 0]
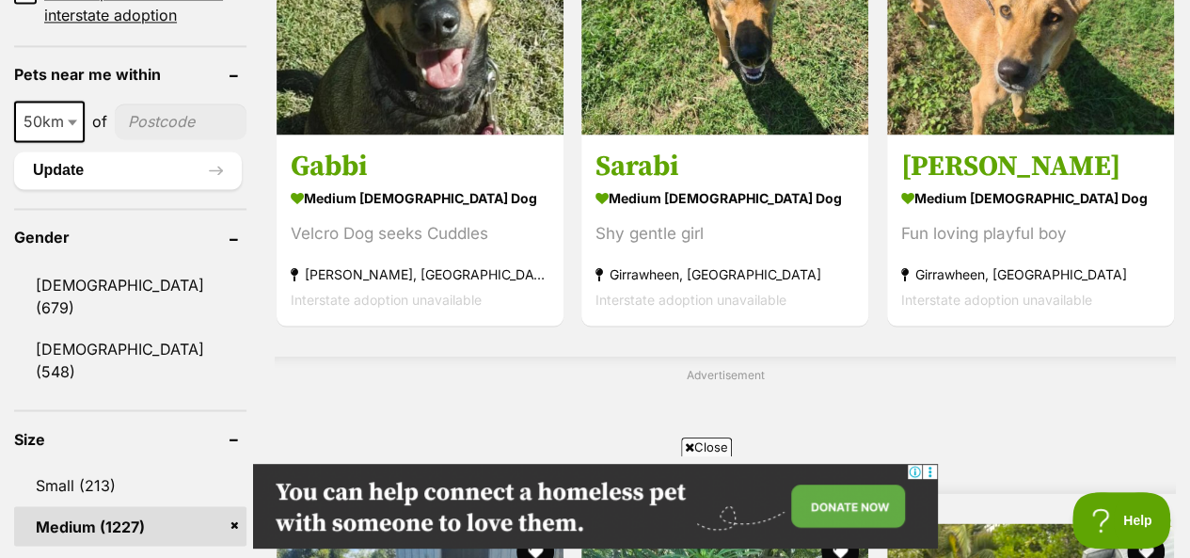
click at [223, 506] on link "Medium (1227)" at bounding box center [130, 526] width 232 height 40
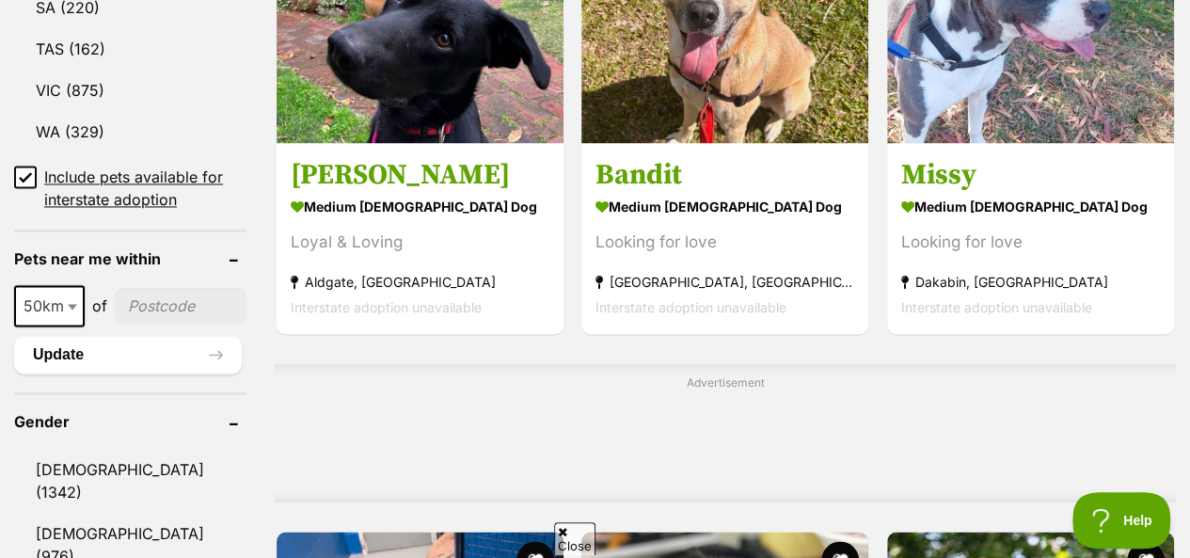
scroll to position [1411, 0]
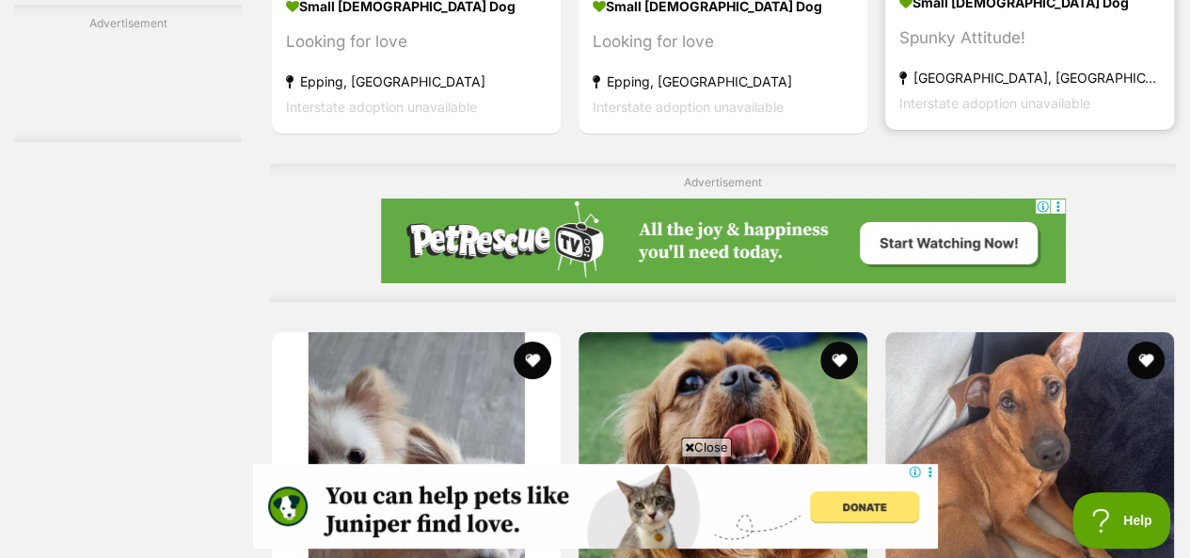
scroll to position [6866, 0]
